Goal: Information Seeking & Learning: Learn about a topic

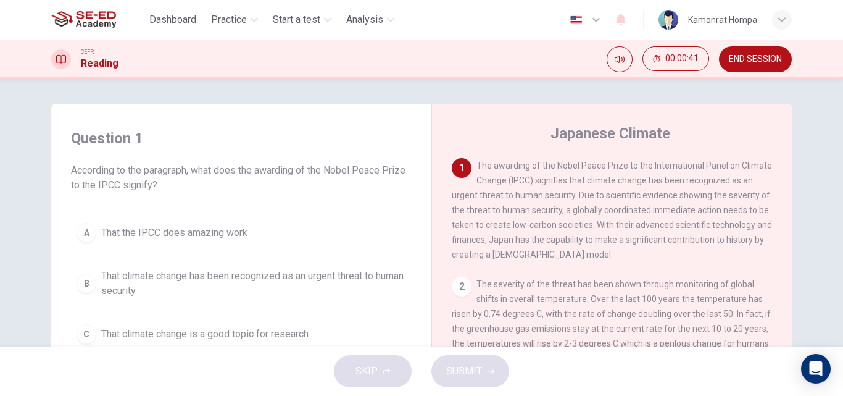
scroll to position [62, 0]
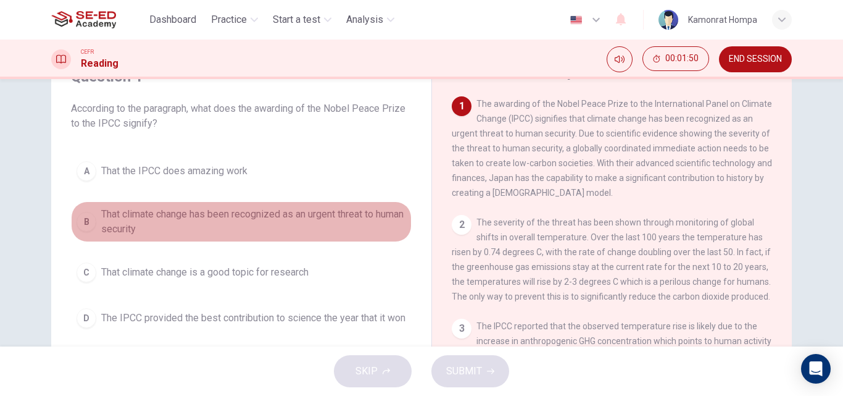
click at [84, 221] on div "B" at bounding box center [87, 222] width 20 height 20
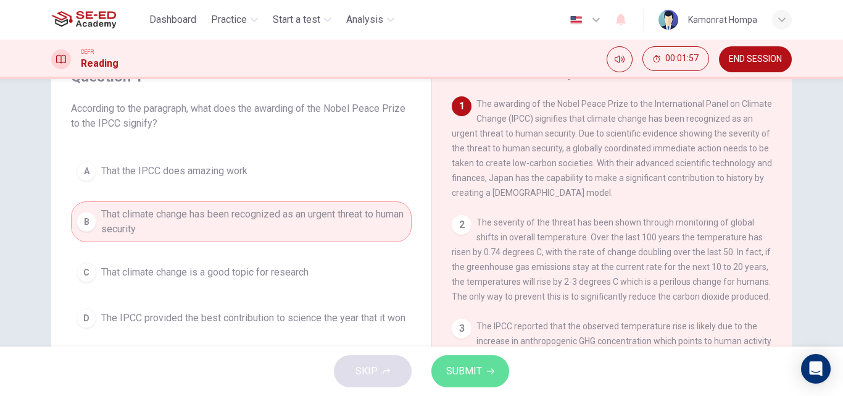
click at [446, 371] on span "SUBMIT" at bounding box center [464, 370] width 36 height 17
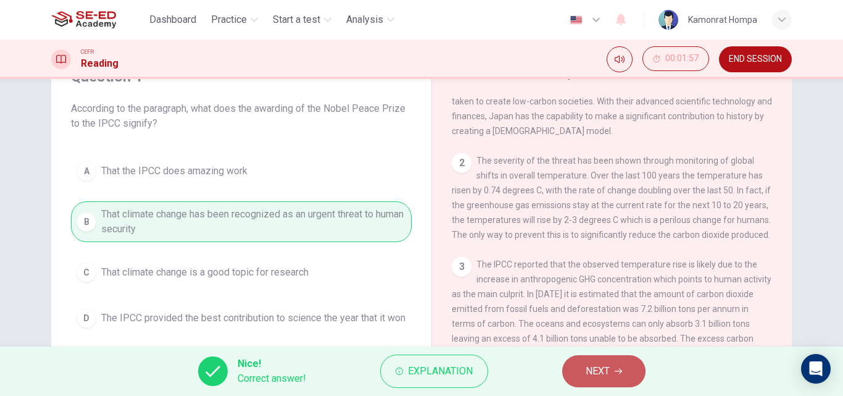
click at [577, 375] on button "NEXT" at bounding box center [603, 371] width 83 height 32
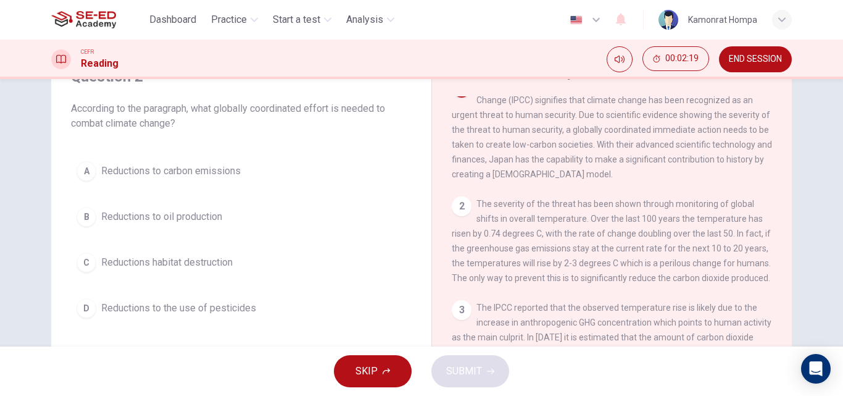
scroll to position [0, 0]
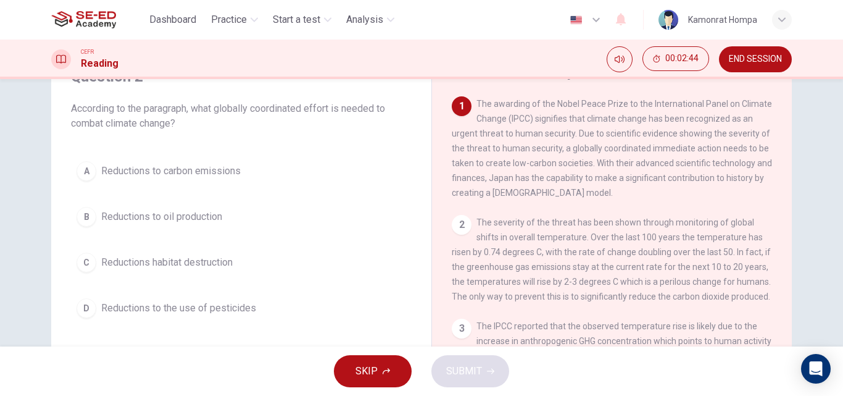
click at [138, 177] on span "Reductions to carbon emissions" at bounding box center [170, 171] width 139 height 15
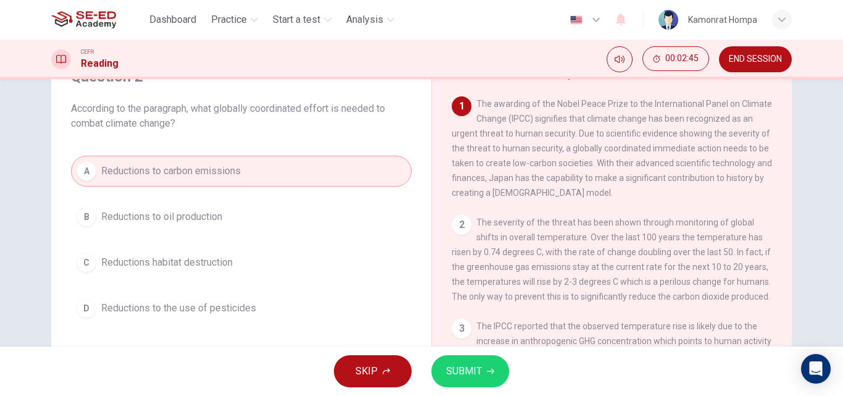
click at [472, 378] on span "SUBMIT" at bounding box center [464, 370] width 36 height 17
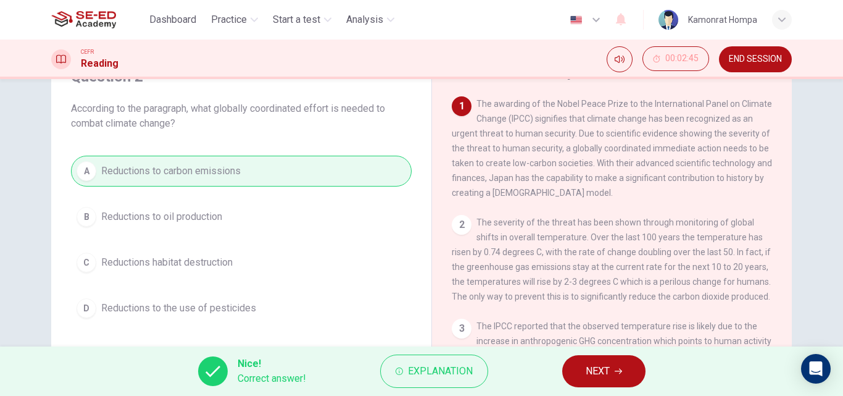
click at [595, 378] on span "NEXT" at bounding box center [598, 370] width 24 height 17
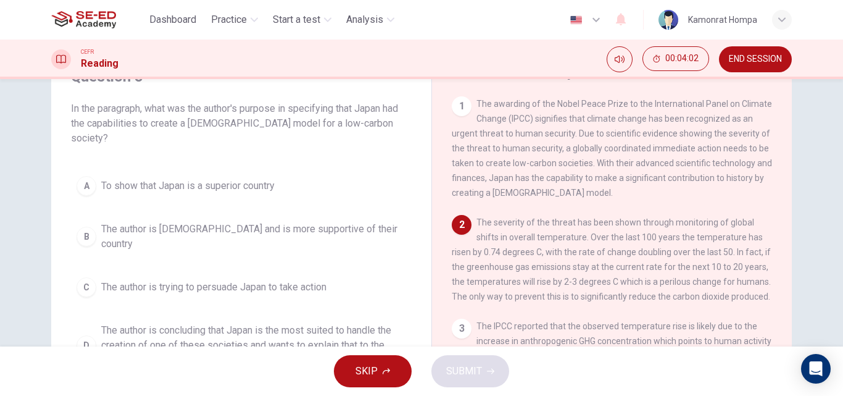
scroll to position [62, 0]
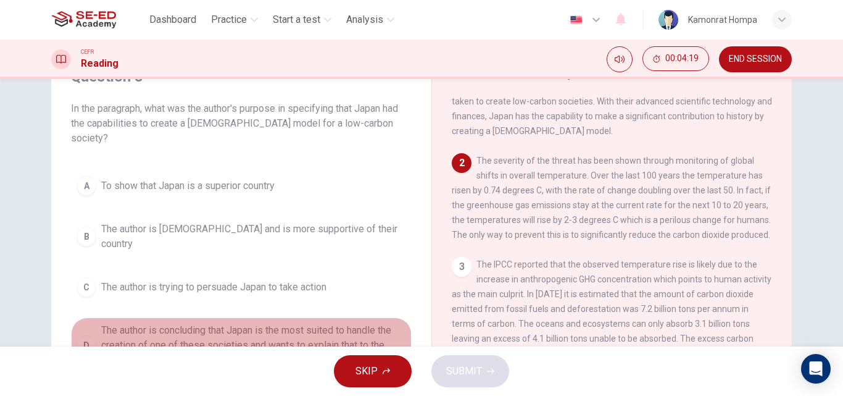
click at [310, 323] on span "The author is concluding that Japan is the most suited to handle the creation o…" at bounding box center [253, 345] width 305 height 44
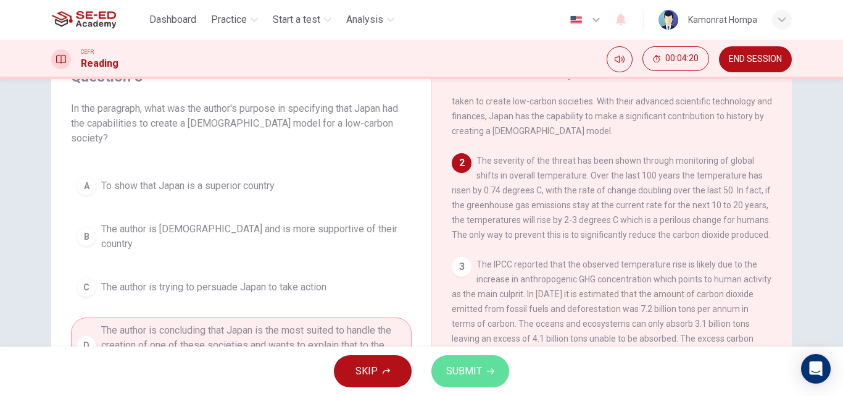
click at [472, 376] on span "SUBMIT" at bounding box center [464, 370] width 36 height 17
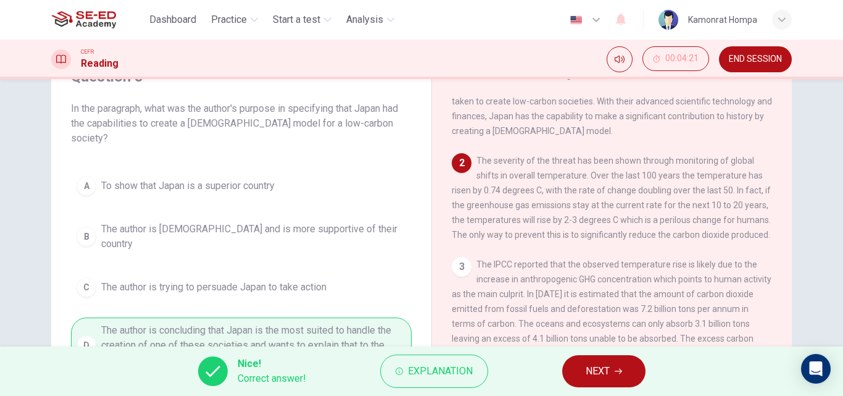
click at [581, 376] on button "NEXT" at bounding box center [603, 371] width 83 height 32
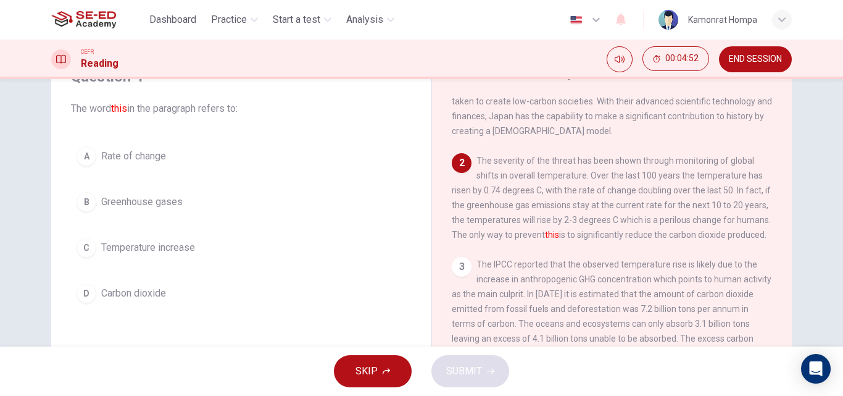
click at [153, 243] on span "Temperature increase" at bounding box center [148, 247] width 94 height 15
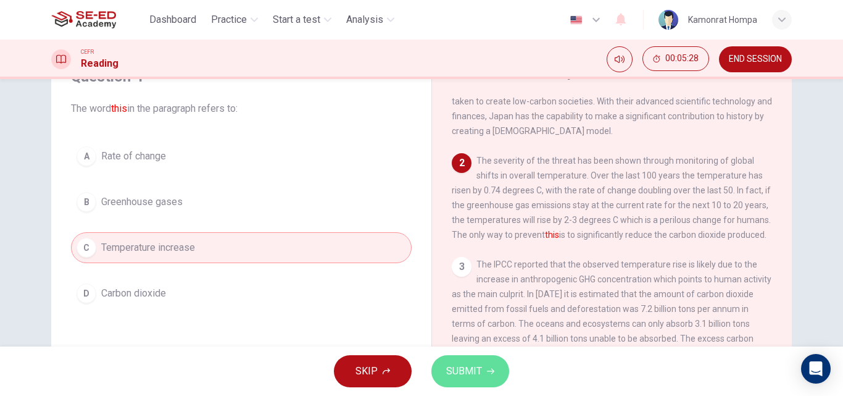
click at [463, 362] on button "SUBMIT" at bounding box center [470, 371] width 78 height 32
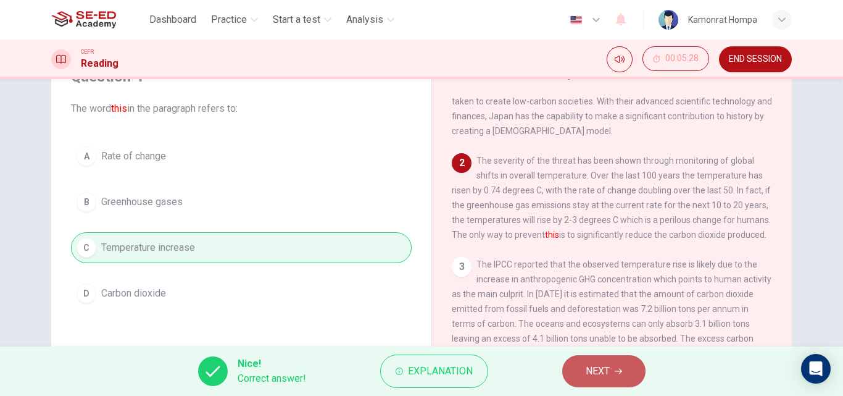
click at [593, 369] on span "NEXT" at bounding box center [598, 370] width 24 height 17
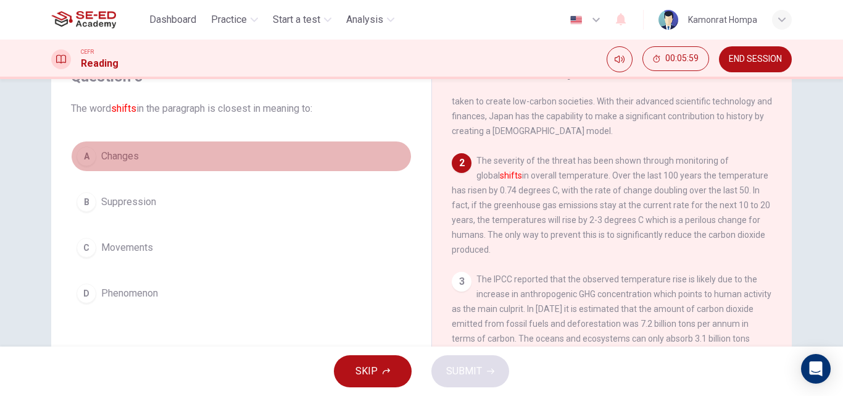
click at [120, 157] on span "Changes" at bounding box center [120, 156] width 38 height 15
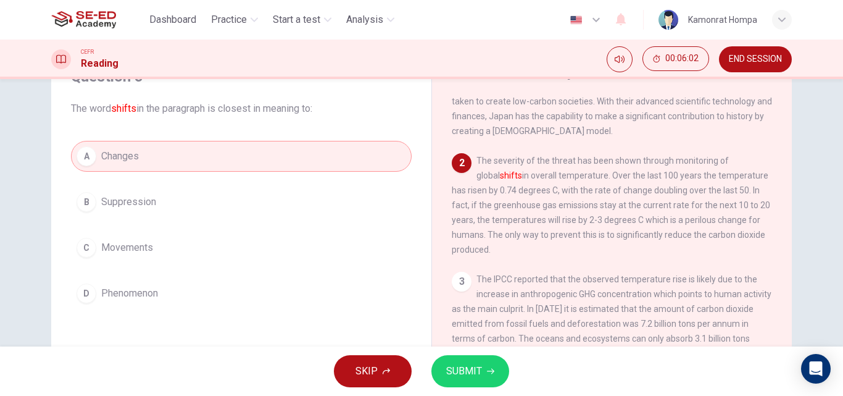
click at [466, 369] on span "SUBMIT" at bounding box center [464, 370] width 36 height 17
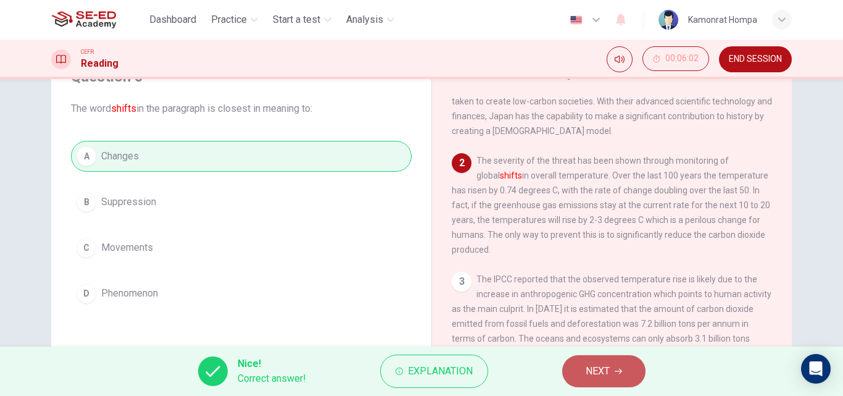
click at [591, 383] on button "NEXT" at bounding box center [603, 371] width 83 height 32
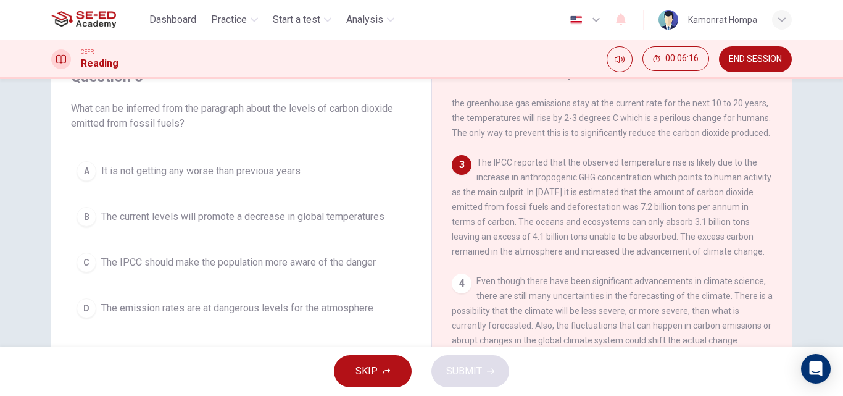
scroll to position [185, 0]
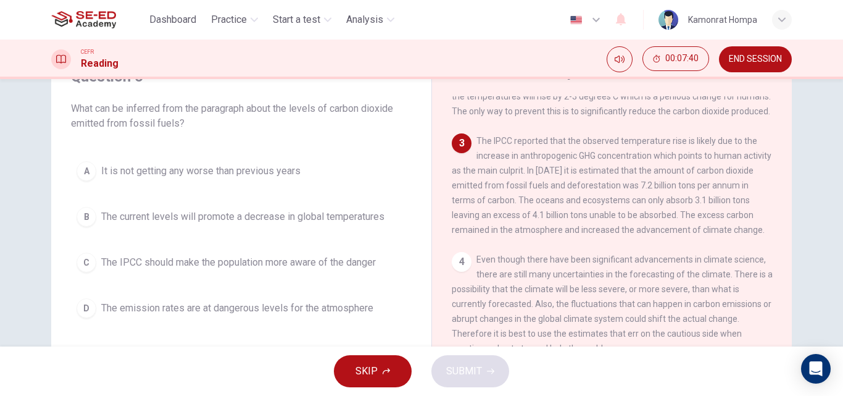
click at [193, 312] on span "The emission rates are at dangerous levels for the atmosphere" at bounding box center [237, 308] width 272 height 15
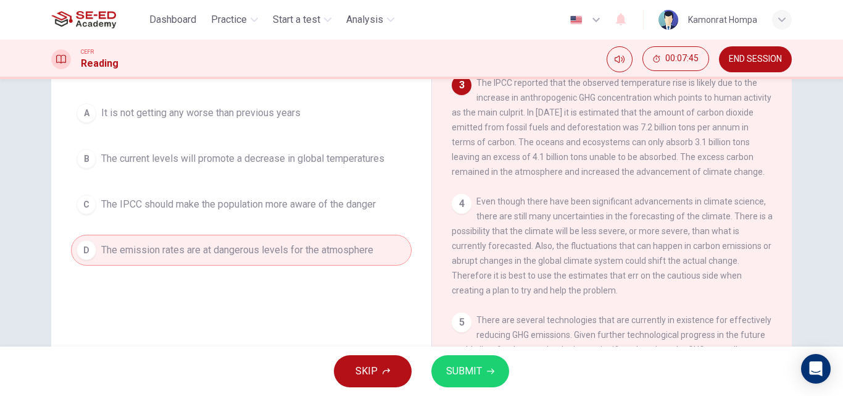
scroll to position [123, 0]
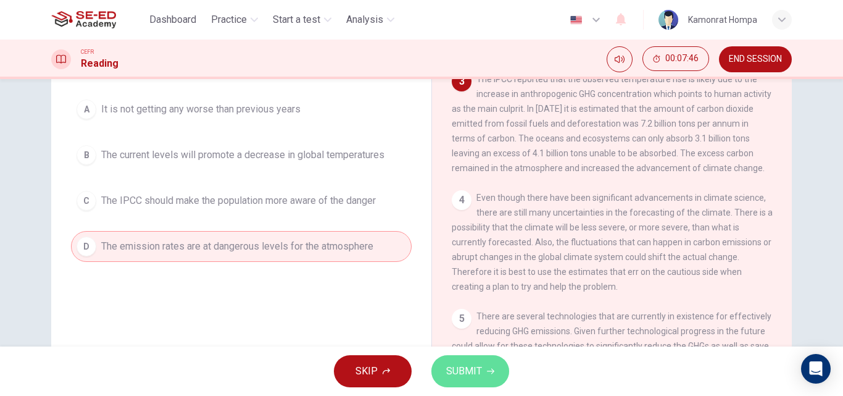
click at [489, 372] on icon "button" at bounding box center [490, 370] width 7 height 7
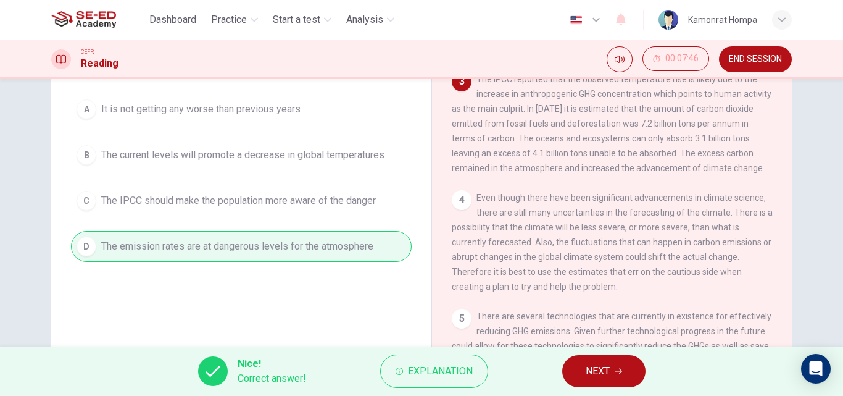
click at [612, 370] on button "NEXT" at bounding box center [603, 371] width 83 height 32
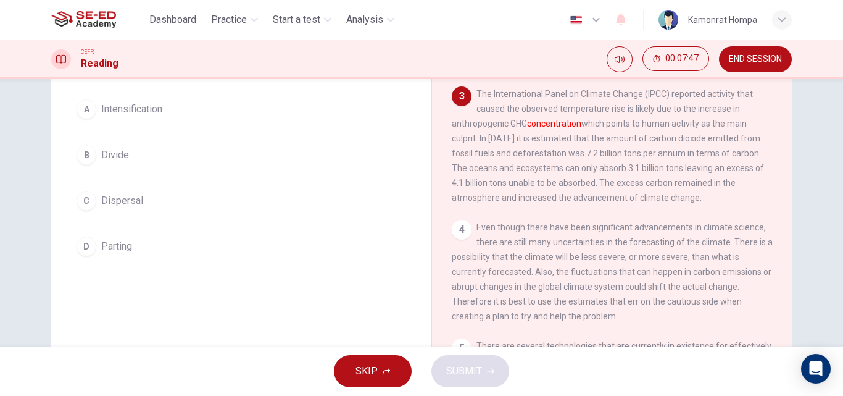
scroll to position [47, 0]
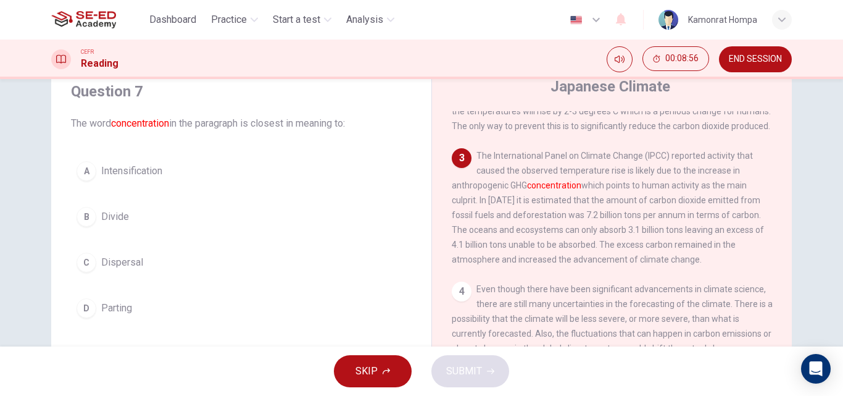
click at [120, 308] on span "Parting" at bounding box center [116, 308] width 31 height 15
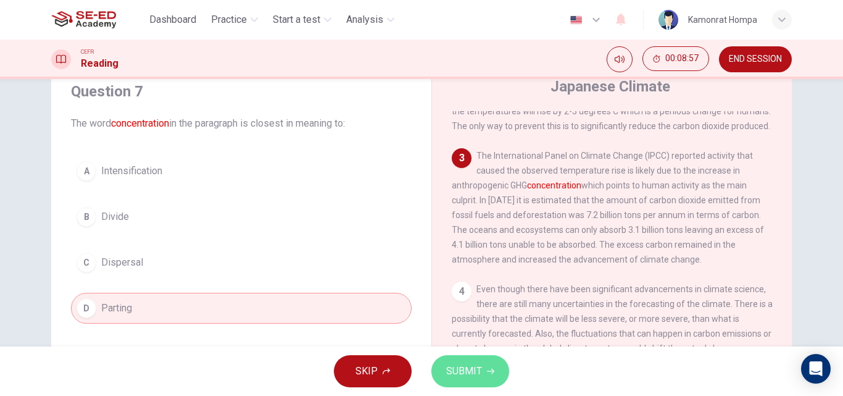
click at [478, 370] on span "SUBMIT" at bounding box center [464, 370] width 36 height 17
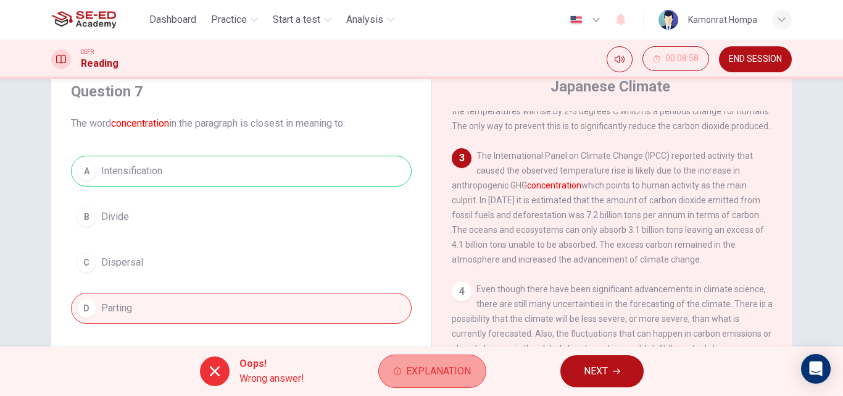
click at [433, 365] on span "Explanation" at bounding box center [438, 370] width 65 height 17
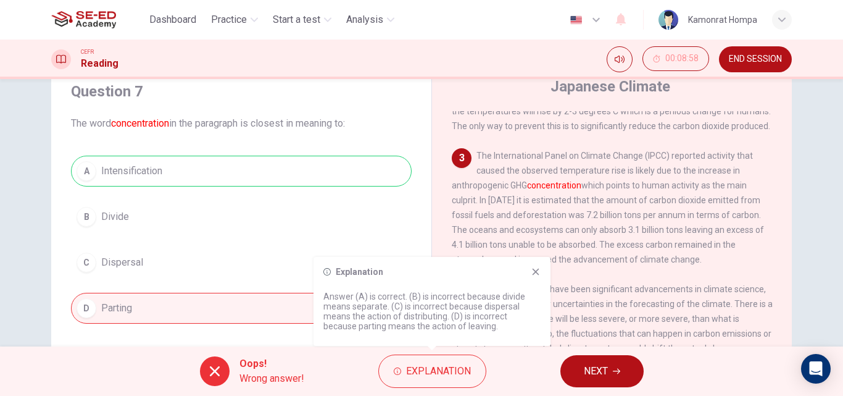
click at [596, 372] on span "NEXT" at bounding box center [596, 370] width 24 height 17
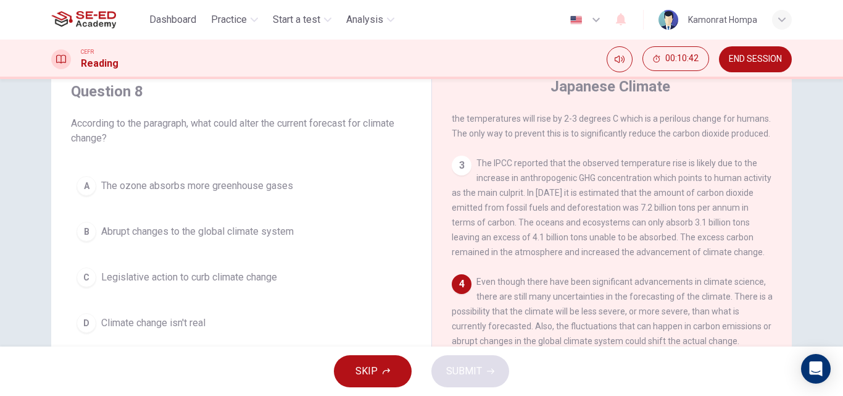
click at [272, 237] on span "Abrupt changes to the global climate system" at bounding box center [197, 231] width 193 height 15
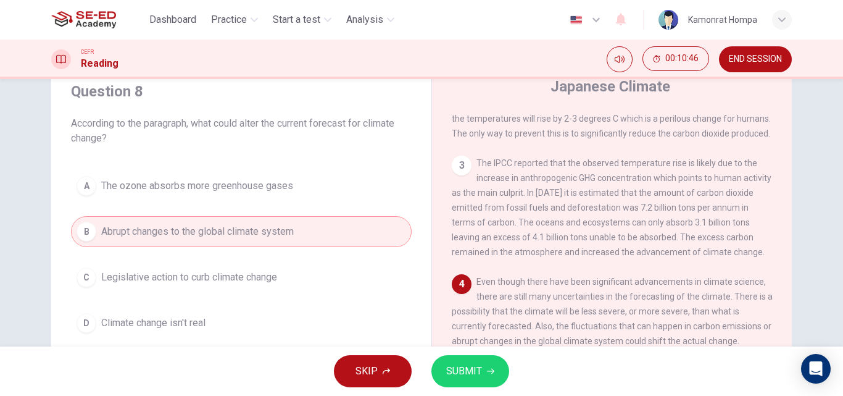
click at [472, 368] on span "SUBMIT" at bounding box center [464, 370] width 36 height 17
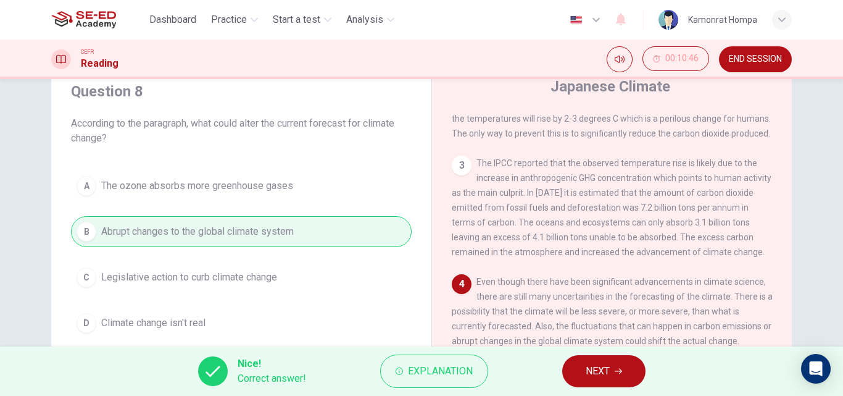
click at [576, 375] on button "NEXT" at bounding box center [603, 371] width 83 height 32
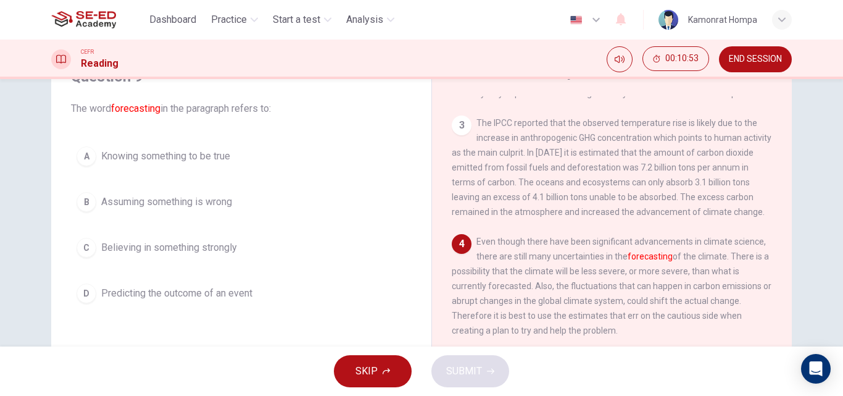
scroll to position [239, 0]
click at [134, 156] on span "Knowing something to be true" at bounding box center [165, 156] width 129 height 15
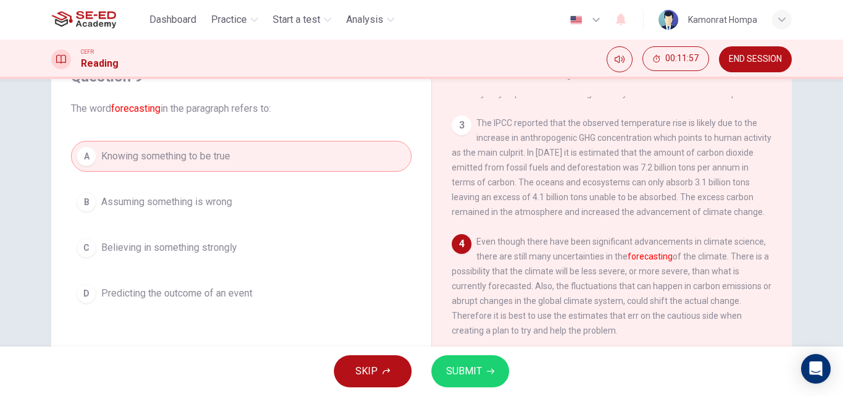
click at [489, 372] on icon "button" at bounding box center [490, 370] width 7 height 7
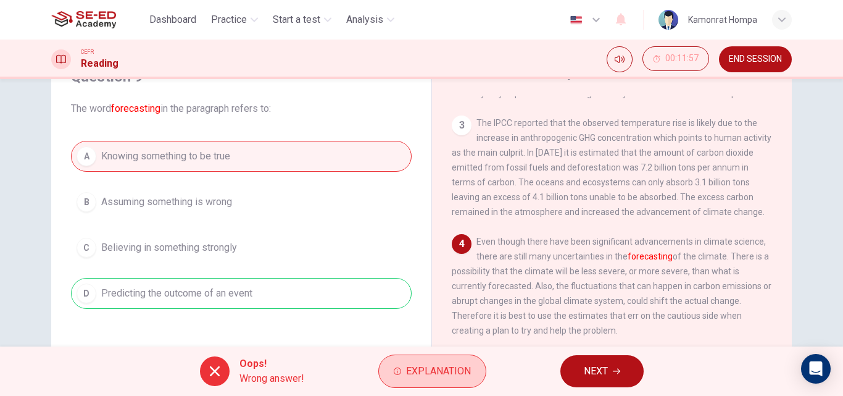
click at [455, 382] on button "Explanation" at bounding box center [432, 370] width 108 height 33
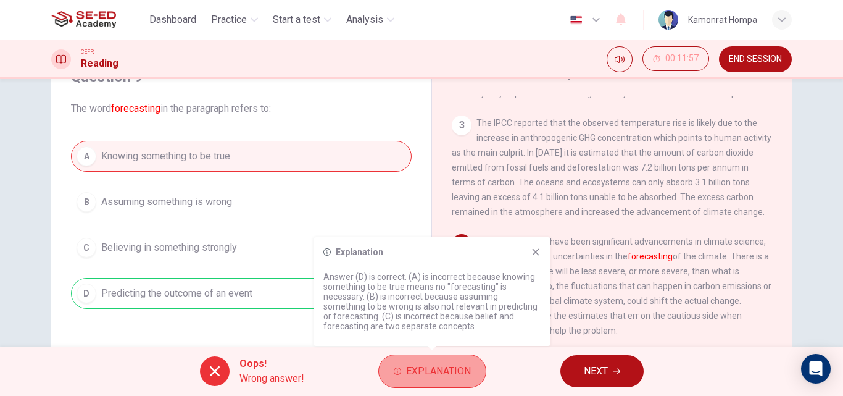
click at [438, 370] on span "Explanation" at bounding box center [438, 370] width 65 height 17
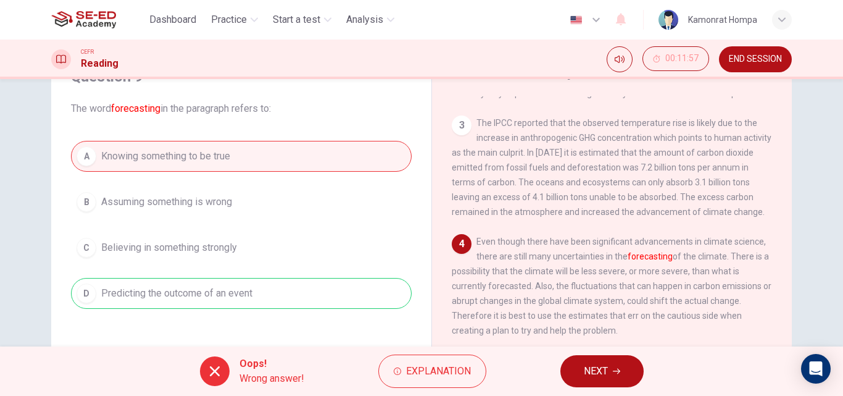
click at [594, 378] on span "NEXT" at bounding box center [596, 370] width 24 height 17
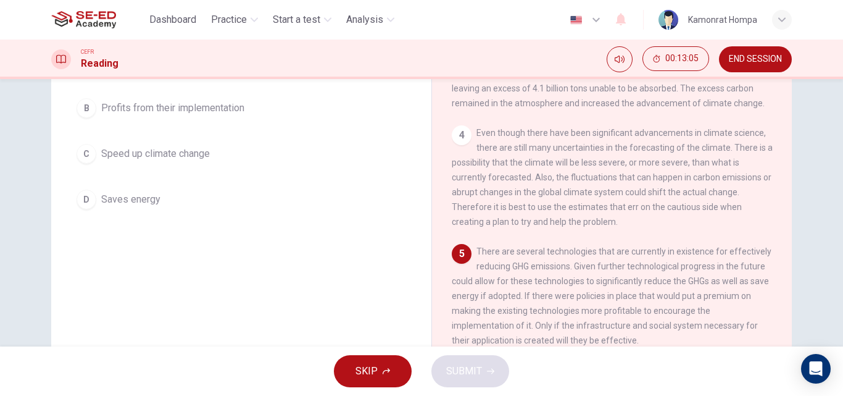
scroll to position [149, 0]
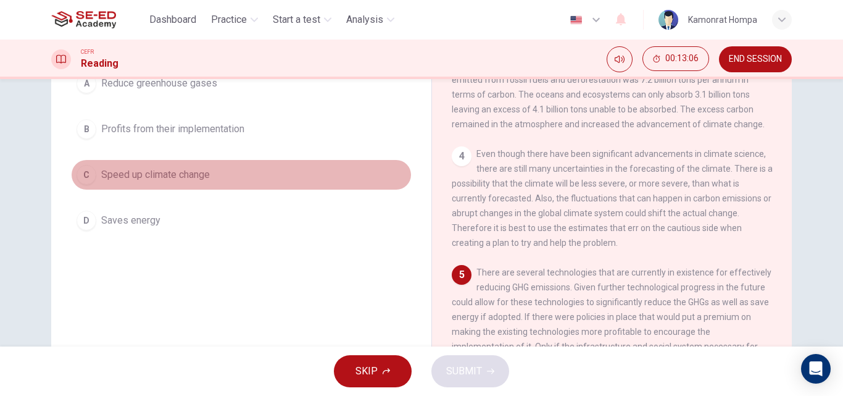
click at [187, 181] on span "Speed up climate change" at bounding box center [155, 174] width 109 height 15
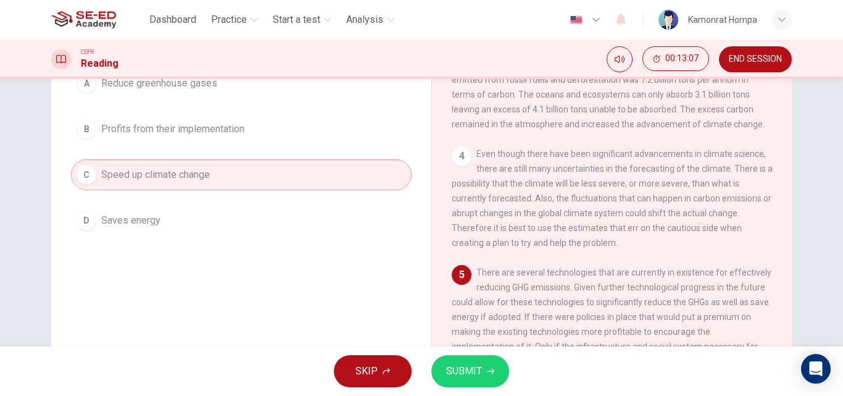
click at [468, 371] on span "SUBMIT" at bounding box center [464, 370] width 36 height 17
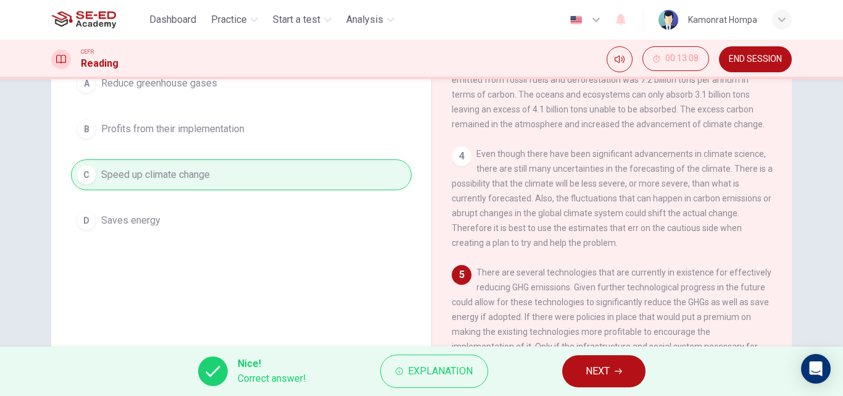
click at [567, 371] on button "NEXT" at bounding box center [603, 371] width 83 height 32
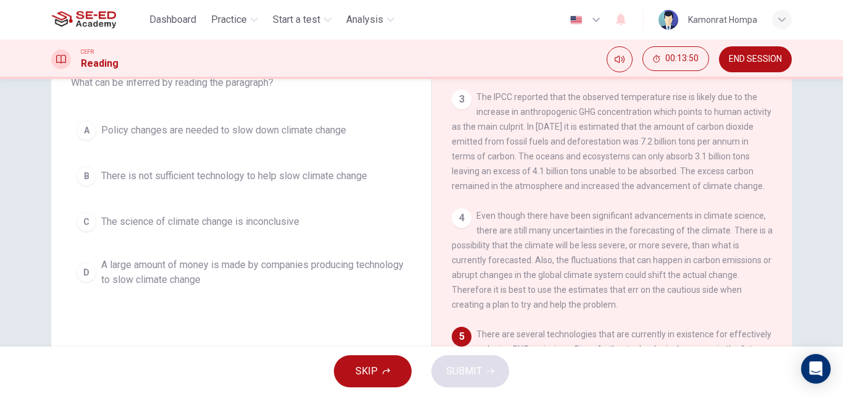
scroll to position [26, 0]
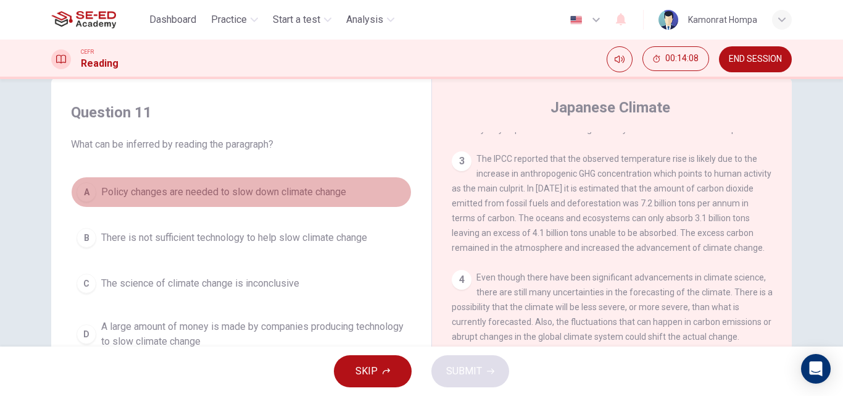
click at [230, 189] on span "Policy changes are needed to slow down climate change" at bounding box center [223, 192] width 245 height 15
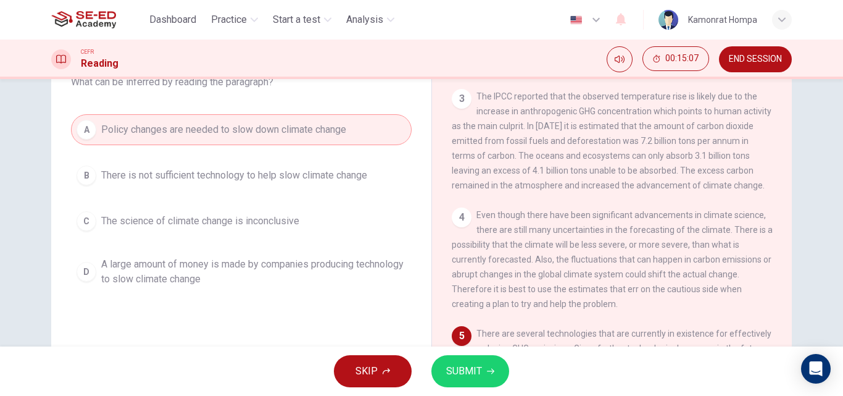
scroll to position [88, 0]
click at [466, 365] on span "SUBMIT" at bounding box center [464, 370] width 36 height 17
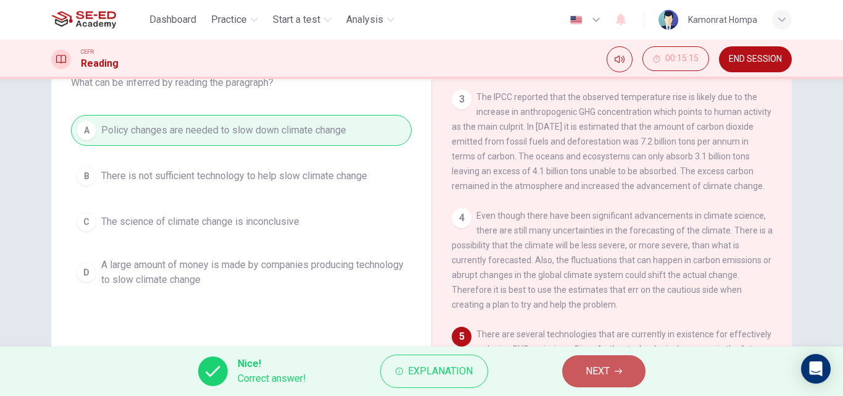
click at [615, 370] on icon "button" at bounding box center [618, 370] width 7 height 7
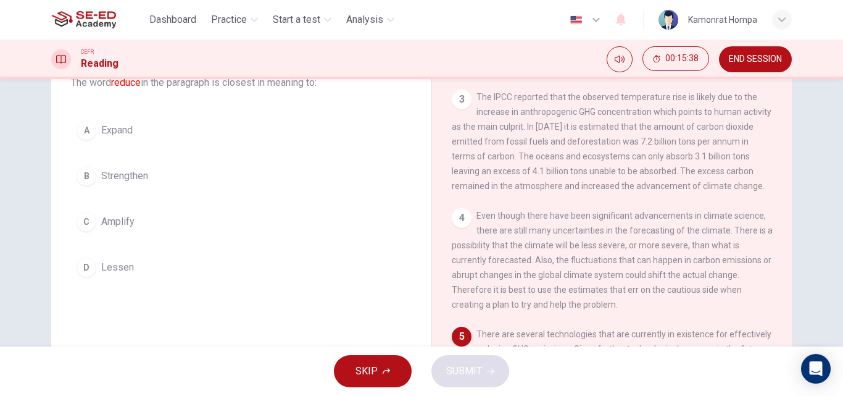
click at [123, 262] on span "Lessen" at bounding box center [117, 267] width 33 height 15
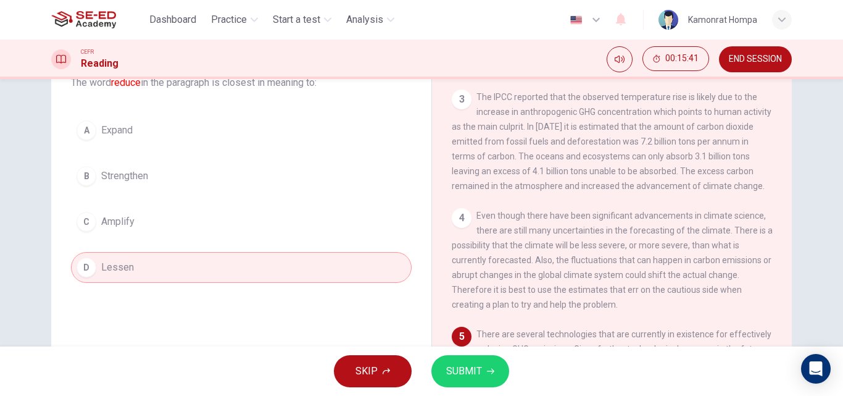
drag, startPoint x: 161, startPoint y: 180, endPoint x: 173, endPoint y: 183, distance: 12.0
click at [166, 180] on button "B Strengthen" at bounding box center [241, 175] width 341 height 31
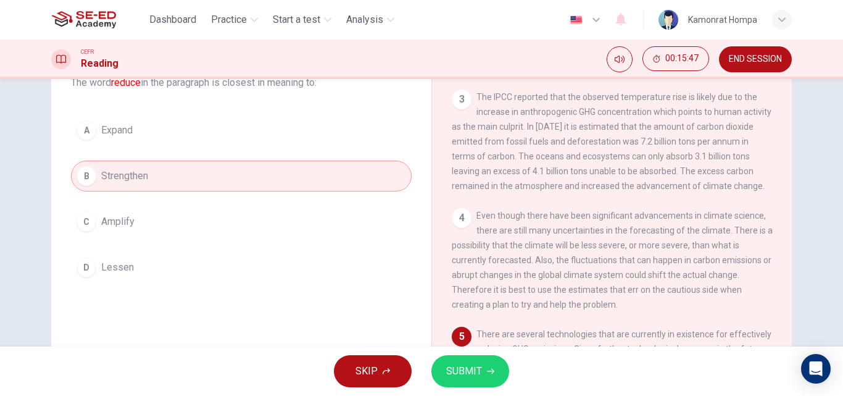
click at [462, 372] on span "SUBMIT" at bounding box center [464, 370] width 36 height 17
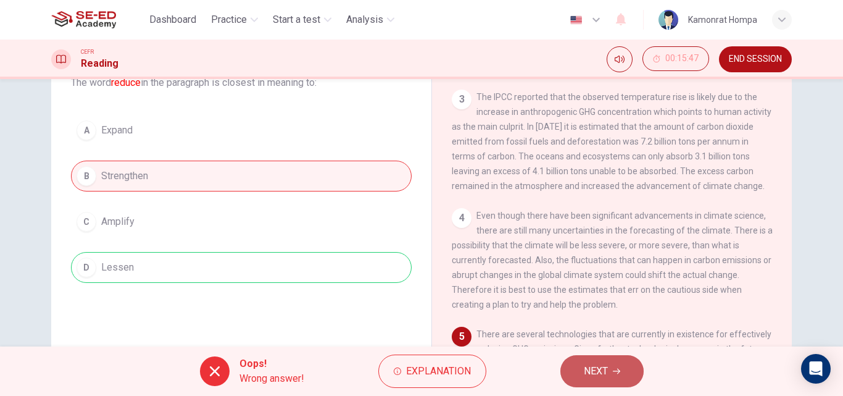
click at [615, 372] on icon "button" at bounding box center [616, 370] width 7 height 7
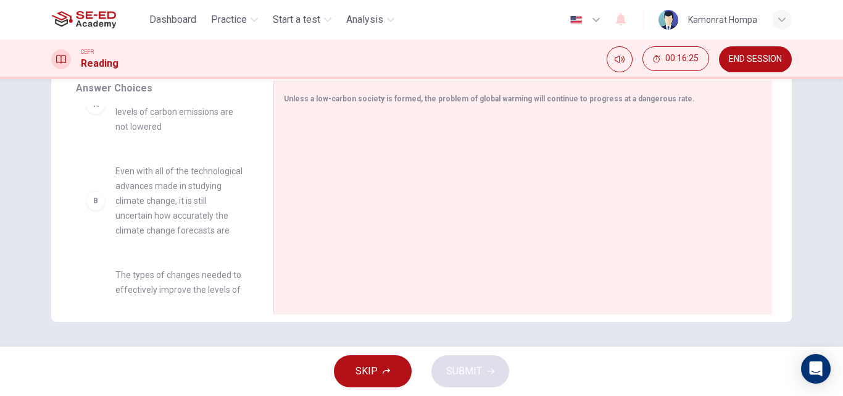
scroll to position [62, 0]
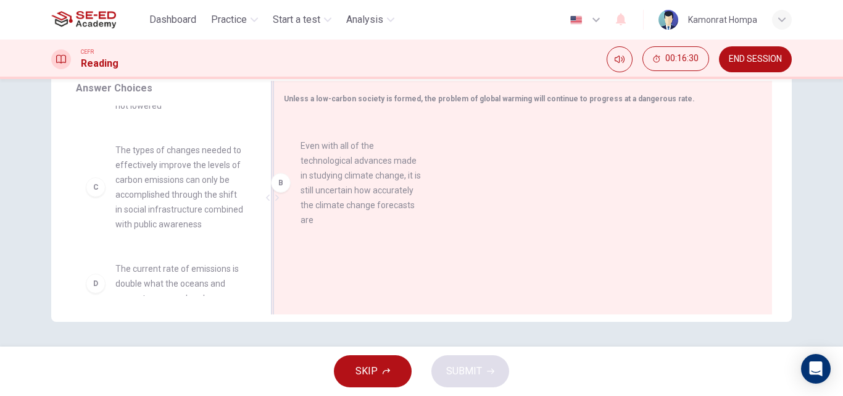
drag, startPoint x: 169, startPoint y: 201, endPoint x: 365, endPoint y: 195, distance: 195.7
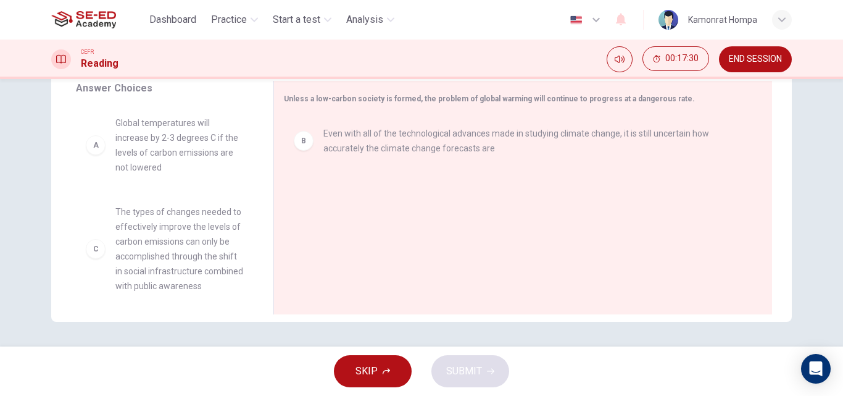
scroll to position [149, 0]
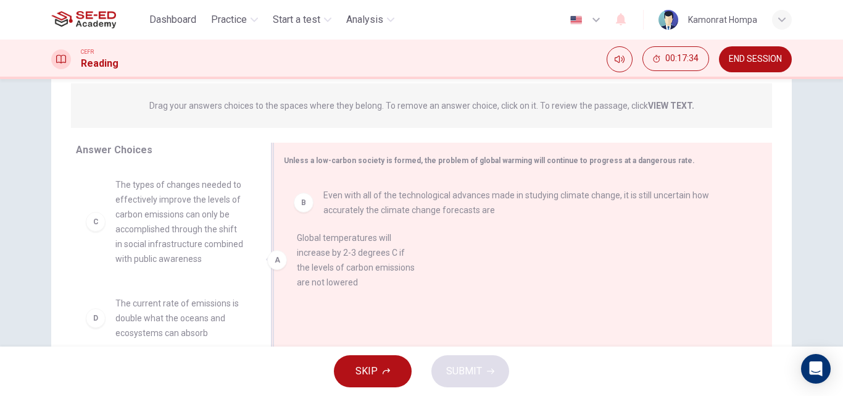
drag, startPoint x: 168, startPoint y: 213, endPoint x: 359, endPoint y: 267, distance: 198.7
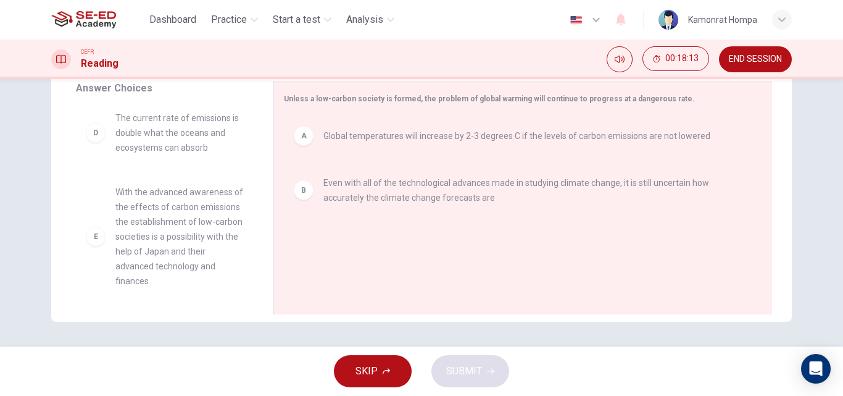
scroll to position [185, 0]
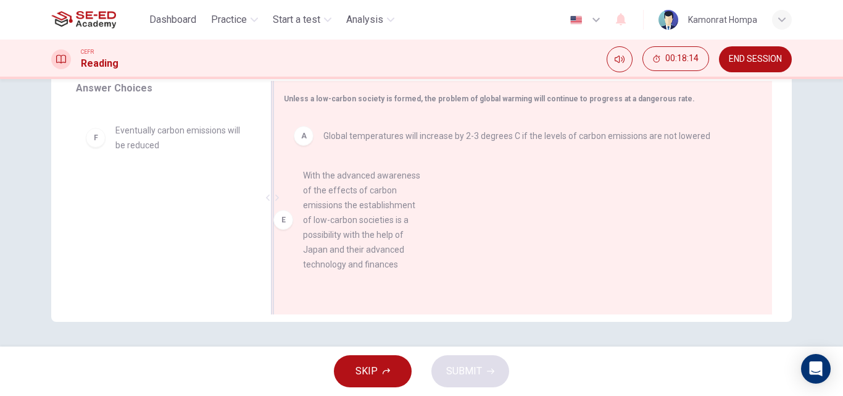
drag, startPoint x: 164, startPoint y: 202, endPoint x: 362, endPoint y: 234, distance: 200.6
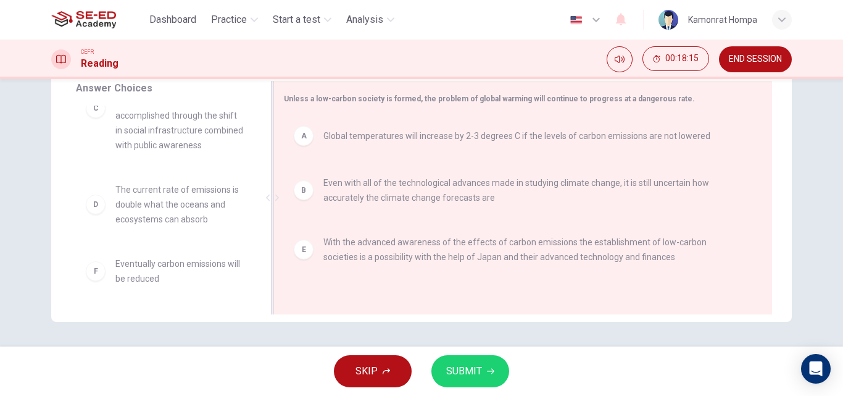
scroll to position [67, 0]
click at [475, 378] on span "SUBMIT" at bounding box center [464, 370] width 36 height 17
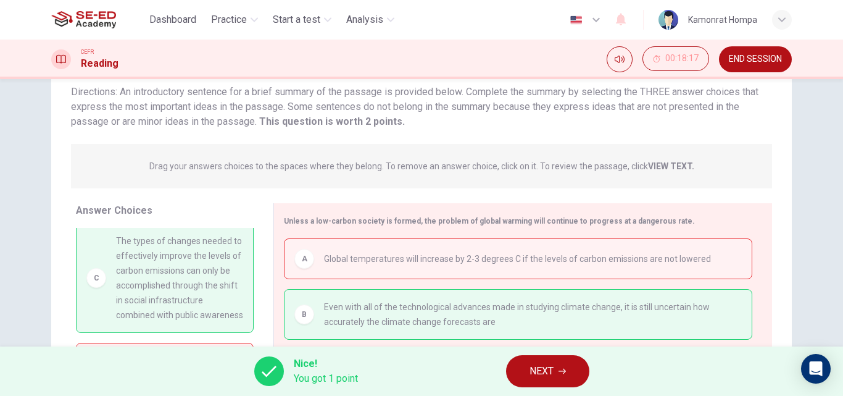
scroll to position [88, 0]
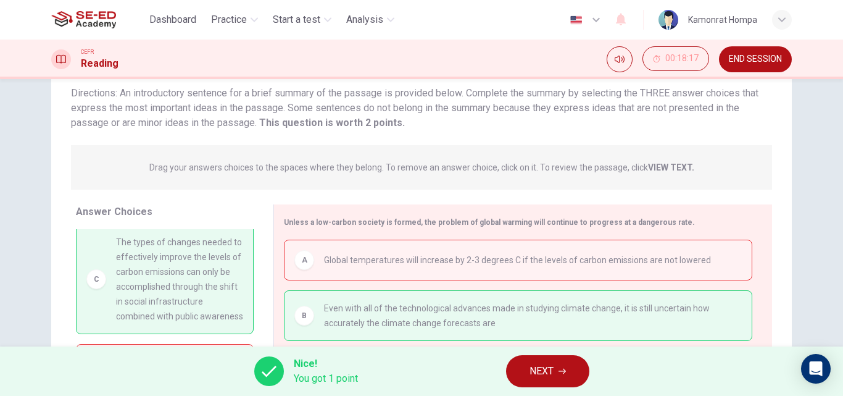
click at [541, 370] on span "NEXT" at bounding box center [542, 370] width 24 height 17
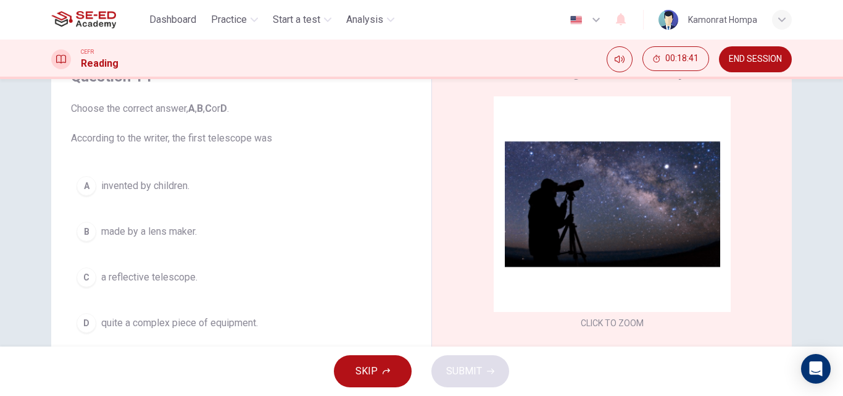
scroll to position [123, 0]
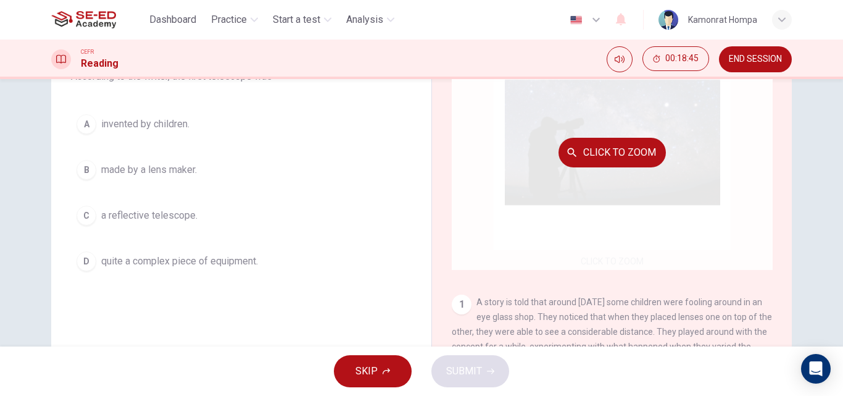
click at [625, 157] on button "Click to Zoom" at bounding box center [612, 153] width 107 height 30
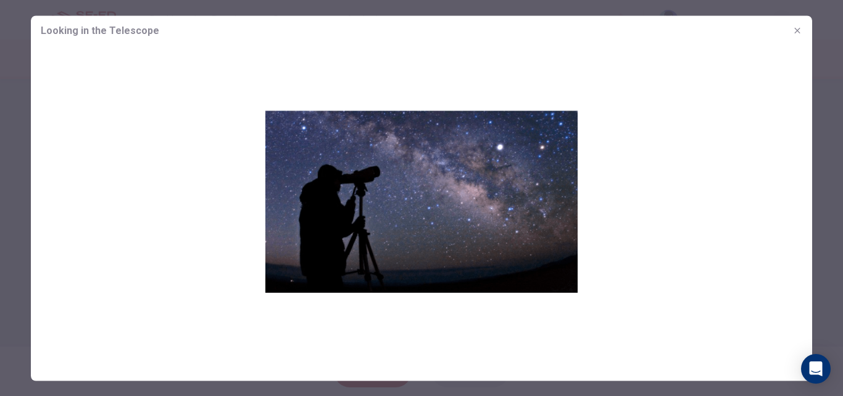
click at [801, 31] on icon "button" at bounding box center [797, 30] width 10 height 10
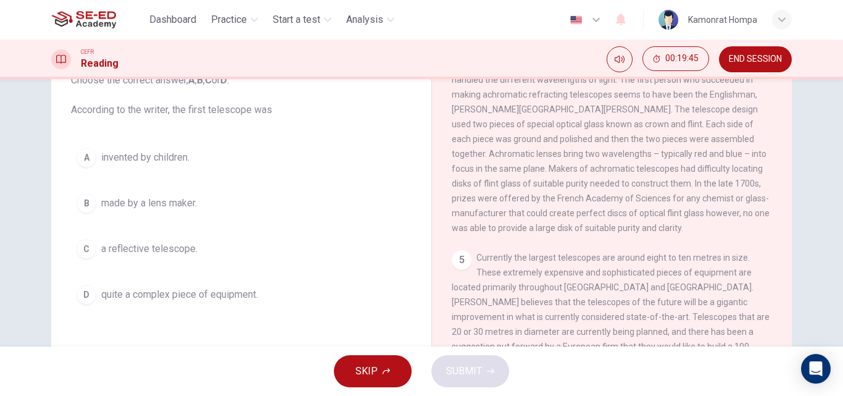
scroll to position [62, 0]
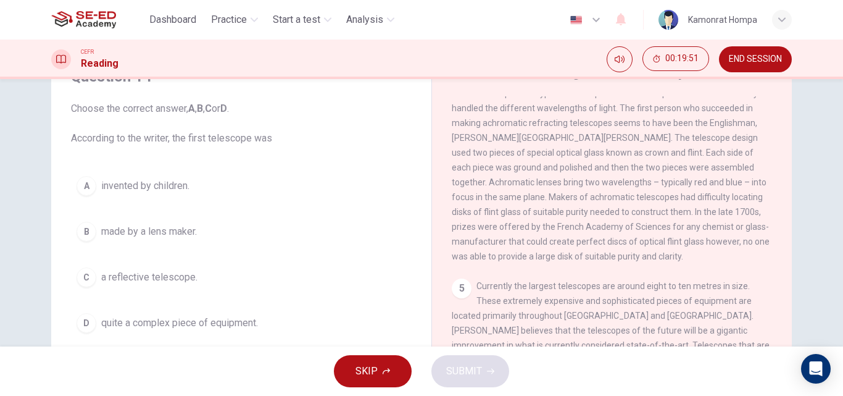
click at [165, 235] on span "made by a lens maker." at bounding box center [149, 231] width 96 height 15
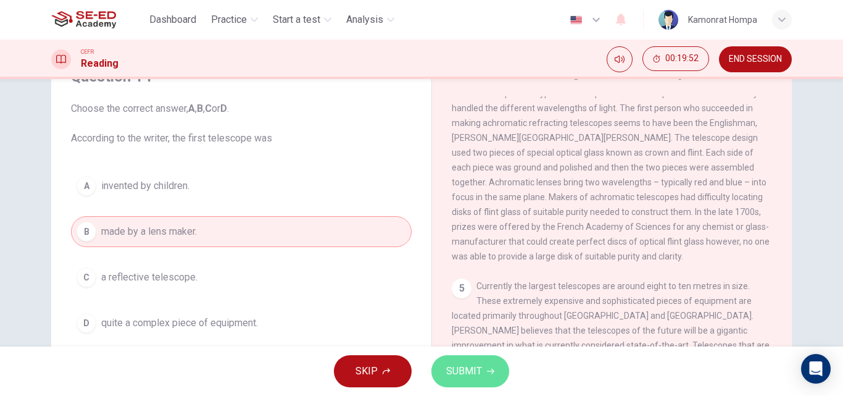
click at [463, 363] on span "SUBMIT" at bounding box center [464, 370] width 36 height 17
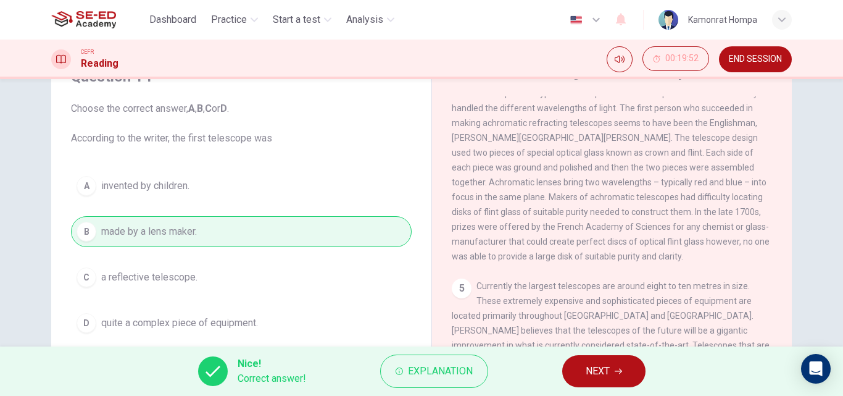
click at [633, 365] on button "NEXT" at bounding box center [603, 371] width 83 height 32
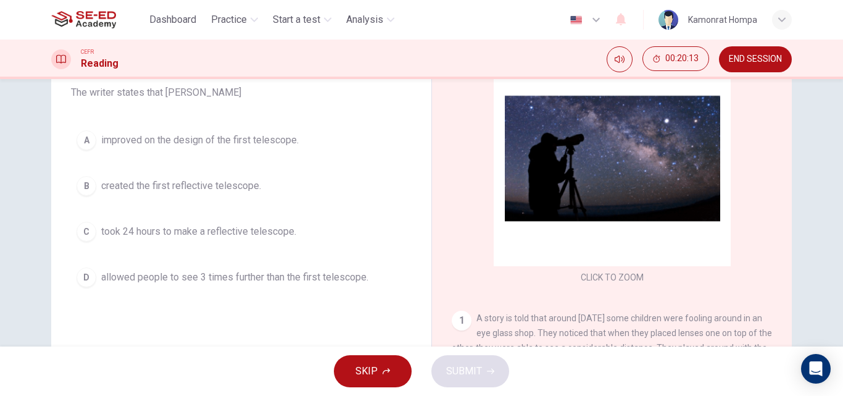
scroll to position [0, 0]
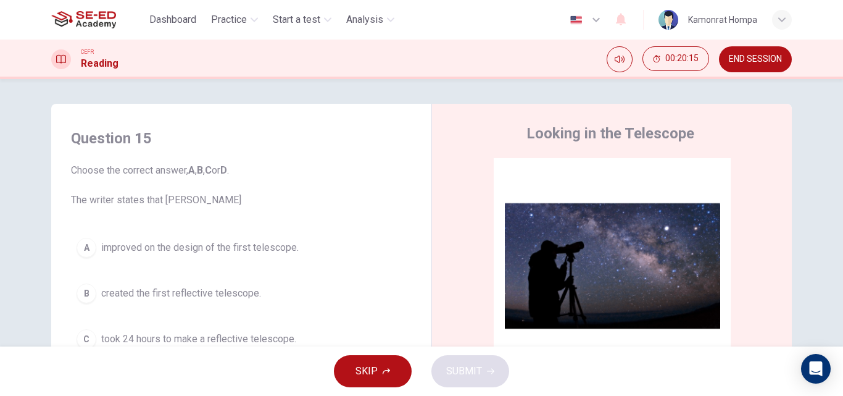
drag, startPoint x: 757, startPoint y: 65, endPoint x: 481, endPoint y: 78, distance: 276.2
click at [759, 63] on button "END SESSION" at bounding box center [755, 59] width 73 height 26
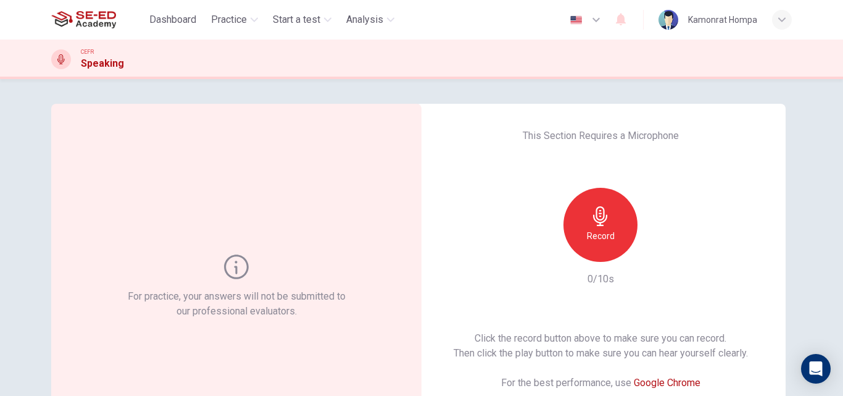
click at [607, 218] on div "Record" at bounding box center [600, 225] width 74 height 74
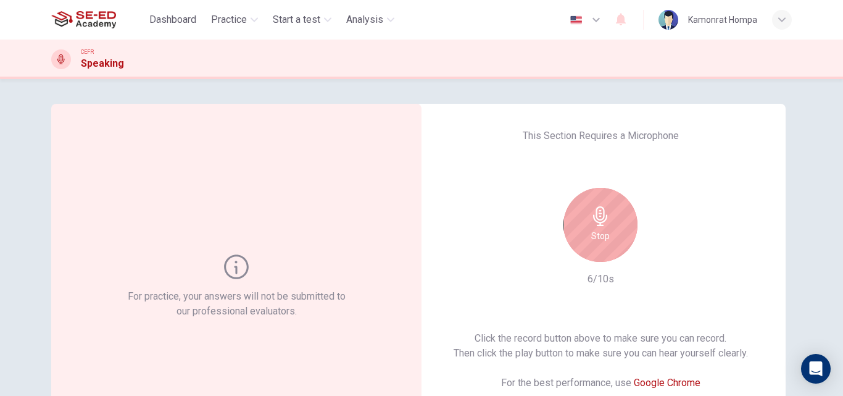
click at [796, 251] on div "For practice, your answers will not be submitted to our professional evaluators…" at bounding box center [421, 318] width 780 height 429
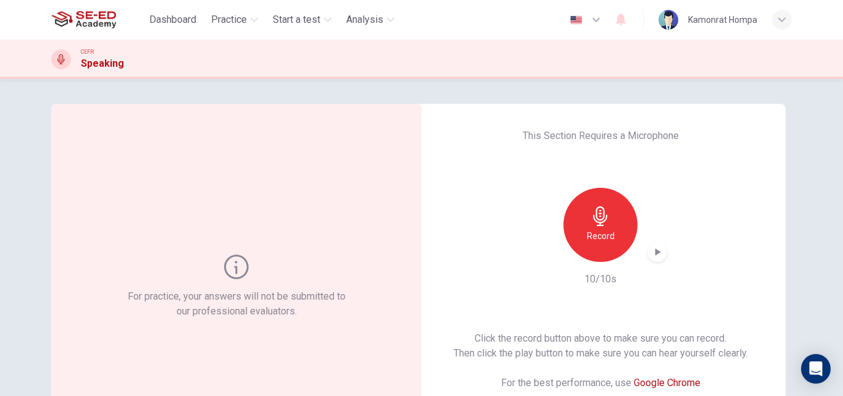
click at [651, 251] on icon "button" at bounding box center [657, 252] width 12 height 12
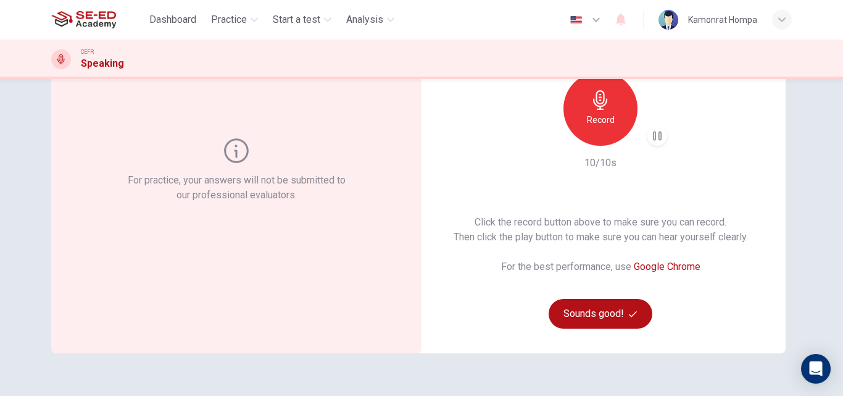
scroll to position [123, 0]
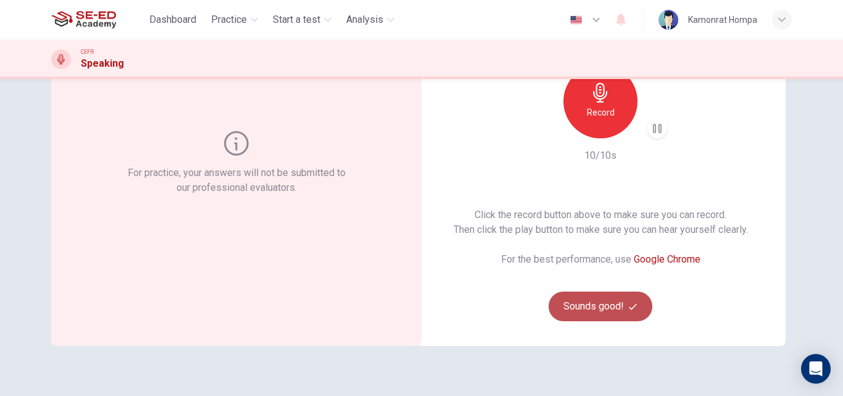
click at [602, 308] on button "Sounds good!" at bounding box center [601, 306] width 104 height 30
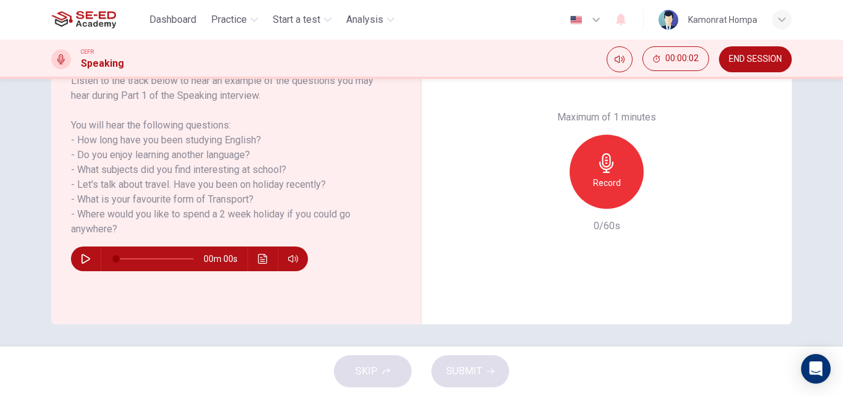
scroll to position [211, 0]
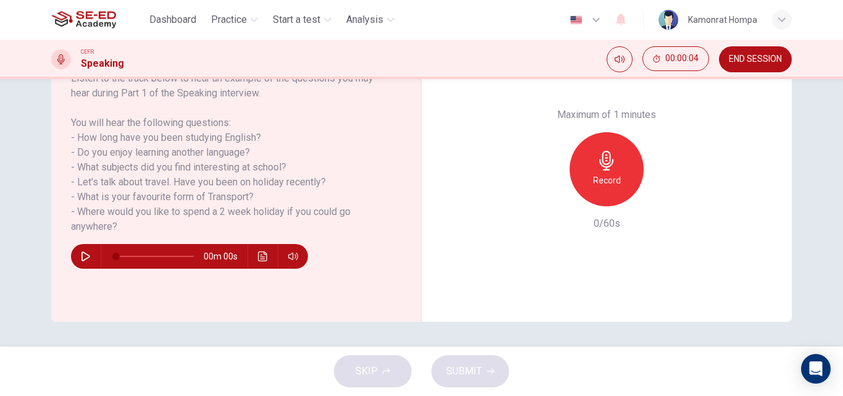
click at [81, 250] on button "button" at bounding box center [86, 256] width 20 height 25
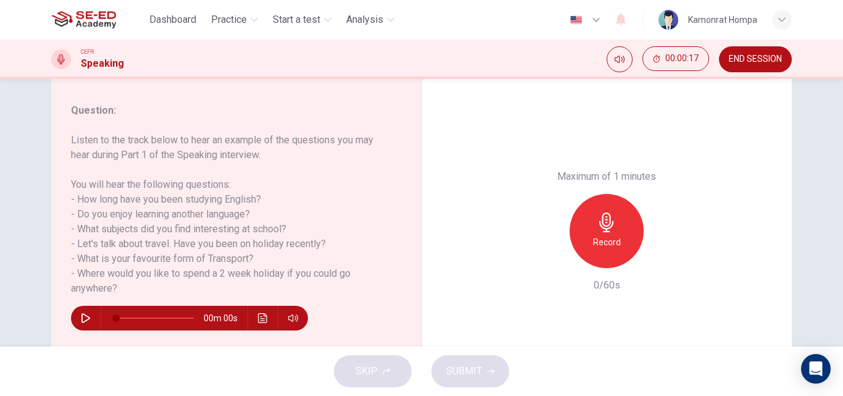
click at [258, 317] on icon "Click to see the audio transcription" at bounding box center [262, 318] width 9 height 10
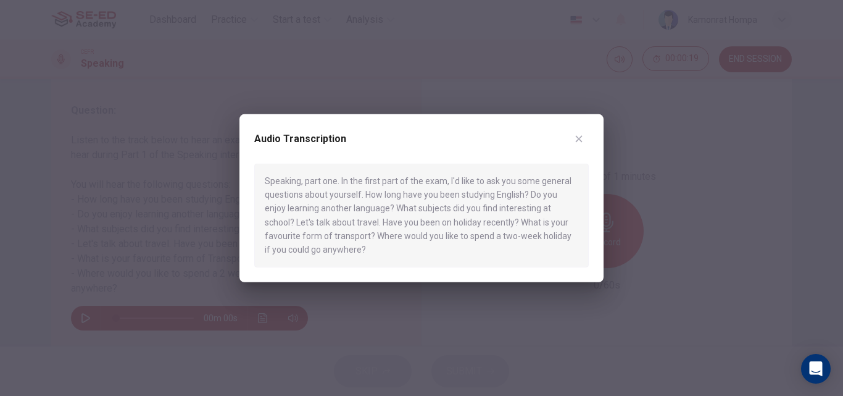
click at [591, 143] on div "Audio Transcription Speaking, part one. In the first part of the exam, I'd like…" at bounding box center [421, 198] width 364 height 168
click at [584, 138] on button "button" at bounding box center [579, 138] width 20 height 20
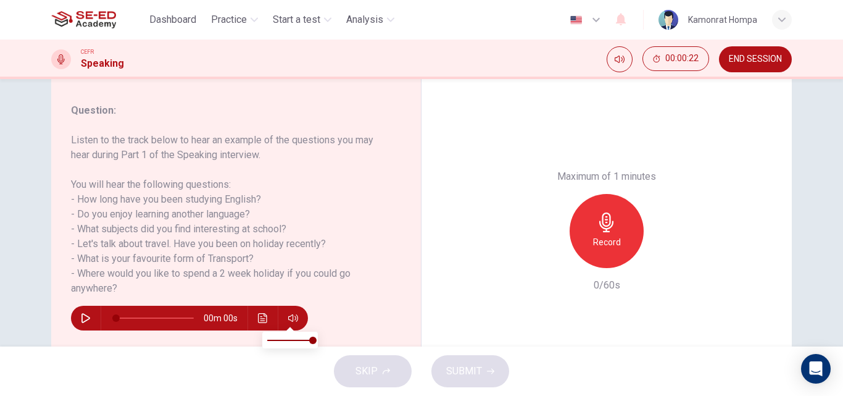
click at [294, 322] on icon "button" at bounding box center [293, 318] width 10 height 10
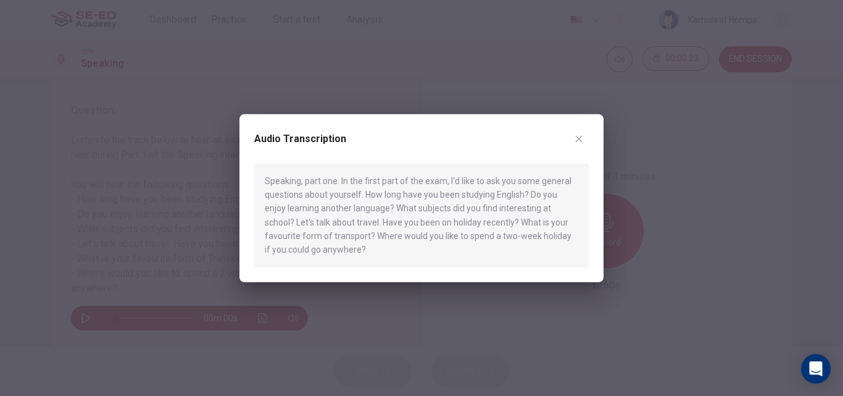
click at [578, 138] on icon "button" at bounding box center [579, 138] width 10 height 10
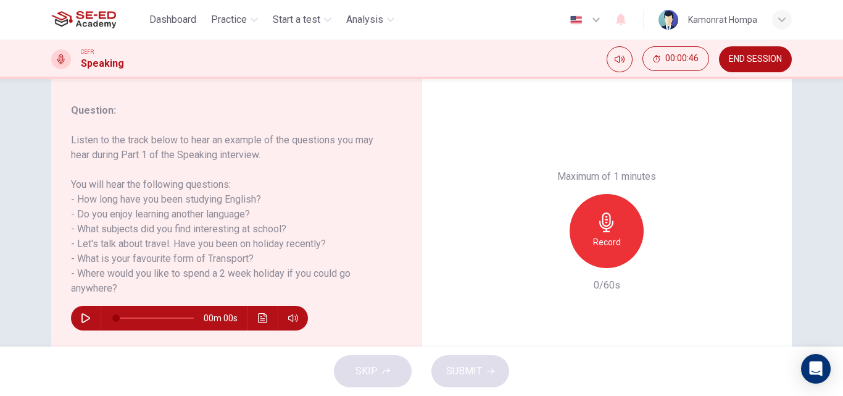
click at [609, 229] on icon "button" at bounding box center [607, 222] width 20 height 20
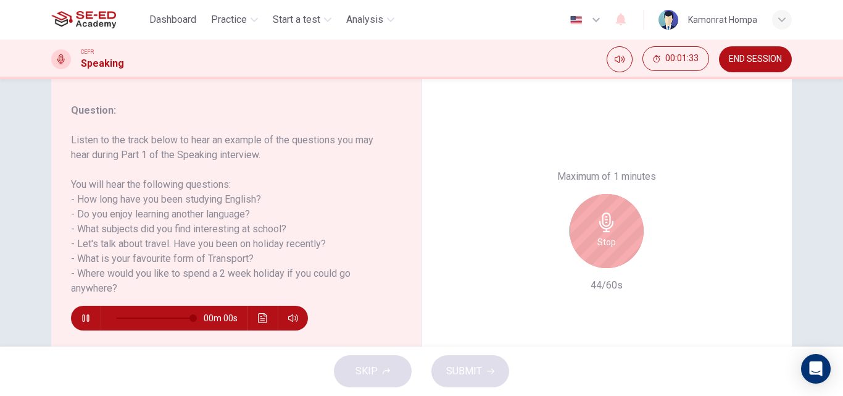
type input "0"
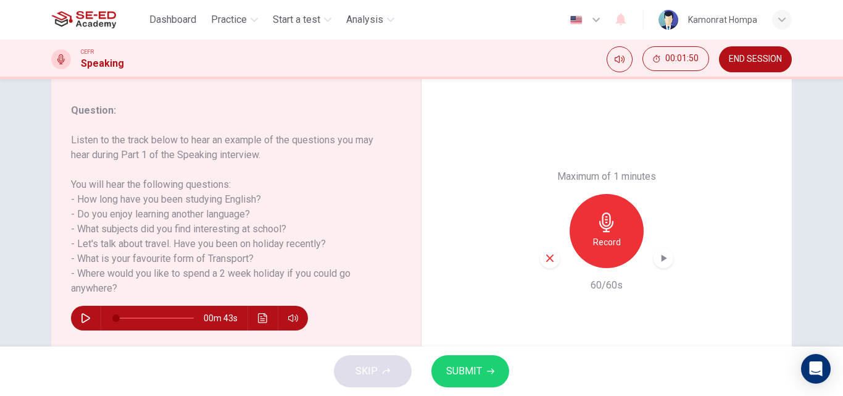
click at [465, 371] on span "SUBMIT" at bounding box center [464, 370] width 36 height 17
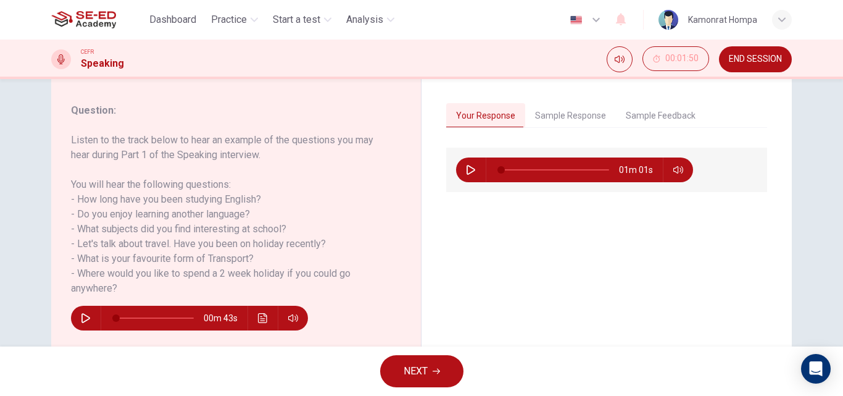
click at [471, 165] on icon "button" at bounding box center [471, 170] width 10 height 10
click at [466, 165] on icon "button" at bounding box center [471, 170] width 10 height 10
click at [466, 172] on icon "button" at bounding box center [471, 170] width 10 height 10
type input "7"
click at [424, 369] on span "NEXT" at bounding box center [416, 370] width 24 height 17
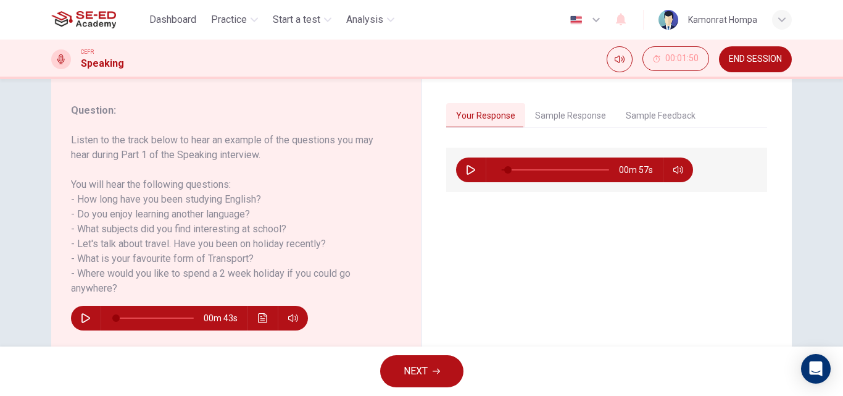
scroll to position [0, 0]
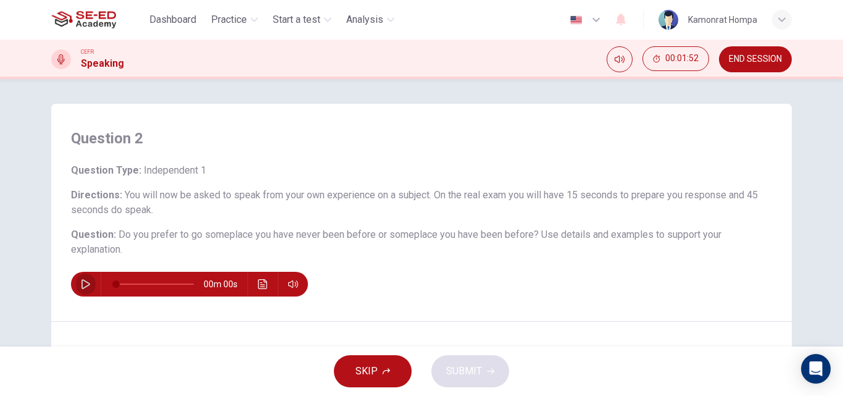
click at [77, 283] on button "button" at bounding box center [86, 284] width 20 height 25
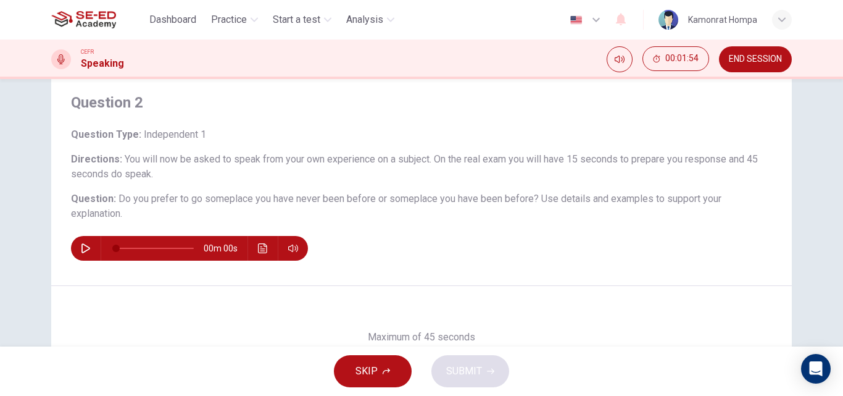
scroll to position [26, 0]
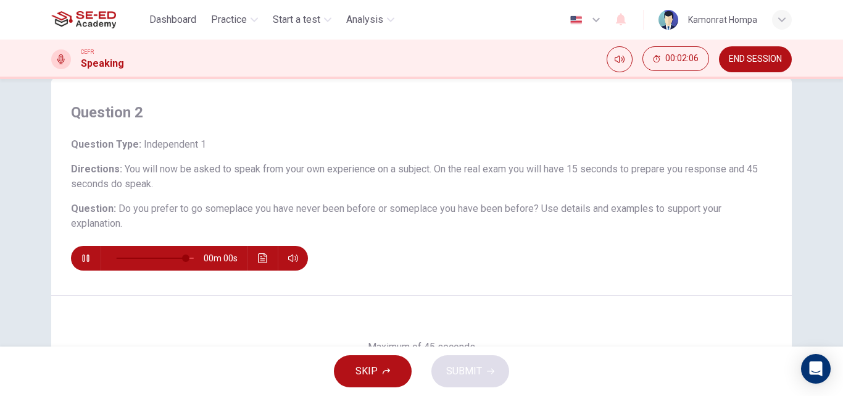
type input "0"
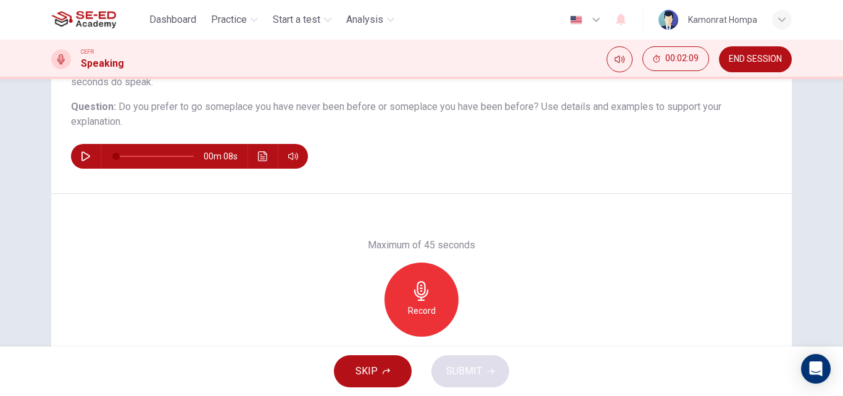
scroll to position [149, 0]
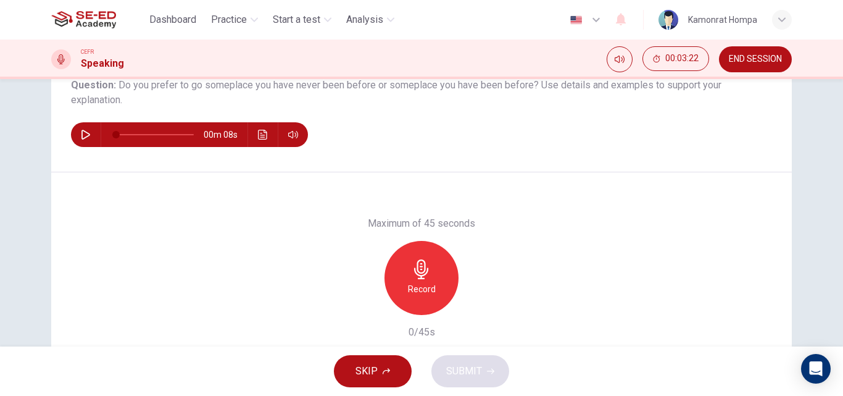
click at [431, 270] on div "Record" at bounding box center [421, 278] width 74 height 74
click at [476, 303] on icon "button" at bounding box center [479, 304] width 6 height 7
click at [468, 383] on button "SUBMIT" at bounding box center [470, 371] width 78 height 32
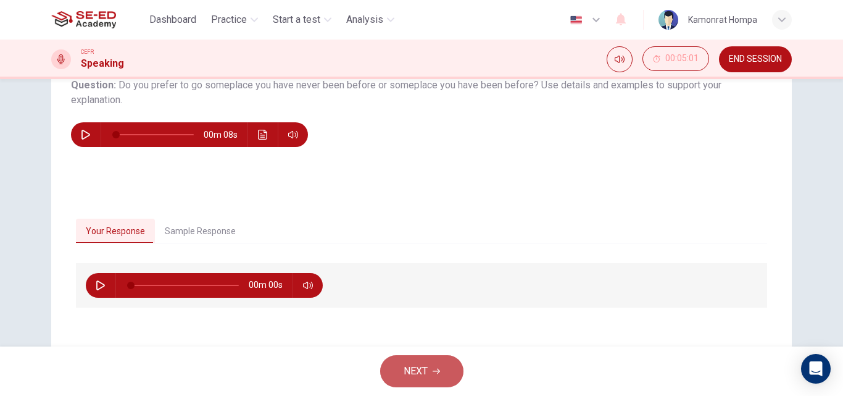
click at [426, 362] on button "NEXT" at bounding box center [421, 371] width 83 height 32
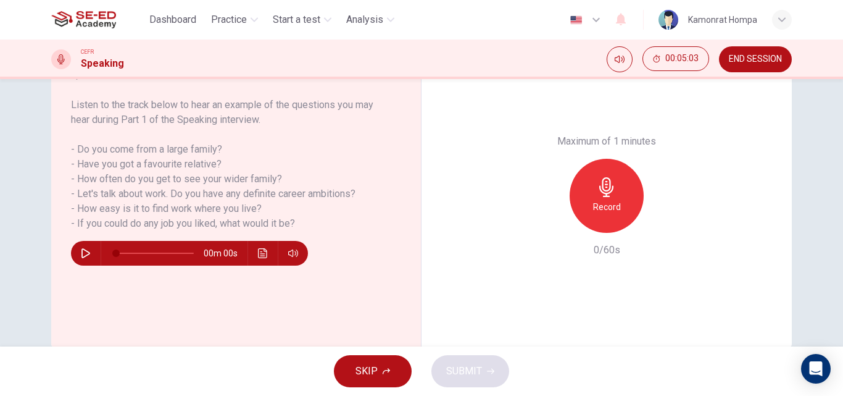
scroll to position [185, 0]
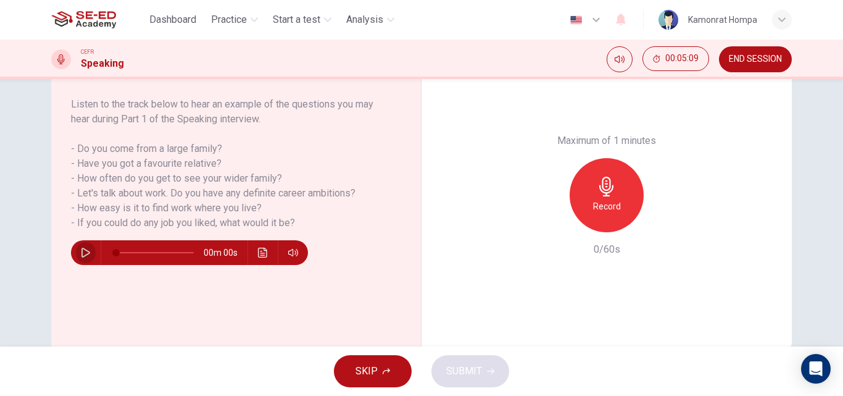
click at [81, 254] on icon "button" at bounding box center [86, 252] width 10 height 10
click at [90, 252] on button "button" at bounding box center [86, 252] width 20 height 25
drag, startPoint x: 162, startPoint y: 252, endPoint x: 231, endPoint y: 257, distance: 68.6
click at [231, 257] on div "00m 00s" at bounding box center [189, 252] width 237 height 25
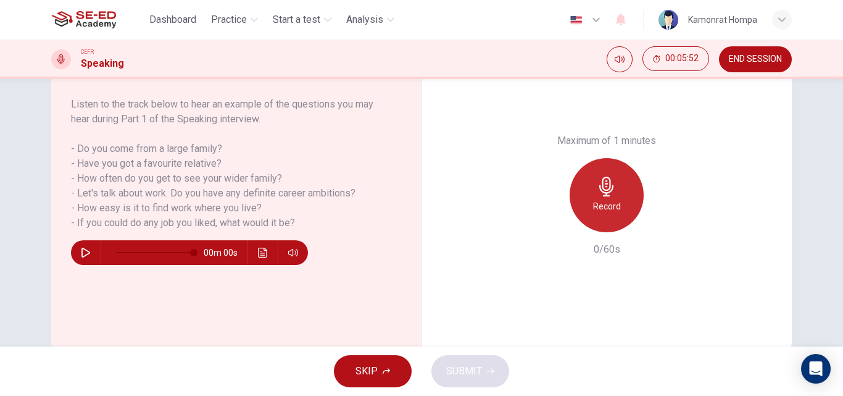
drag, startPoint x: 593, startPoint y: 195, endPoint x: 720, endPoint y: 196, distance: 127.1
click at [594, 195] on div "Record" at bounding box center [607, 195] width 74 height 74
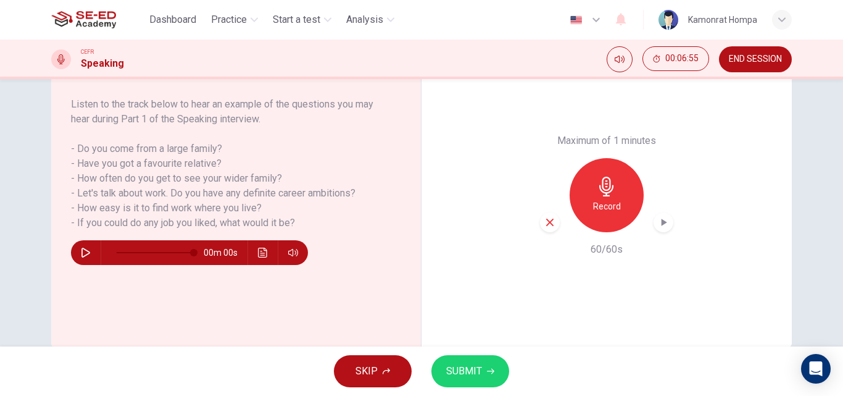
click at [465, 376] on span "SUBMIT" at bounding box center [464, 370] width 36 height 17
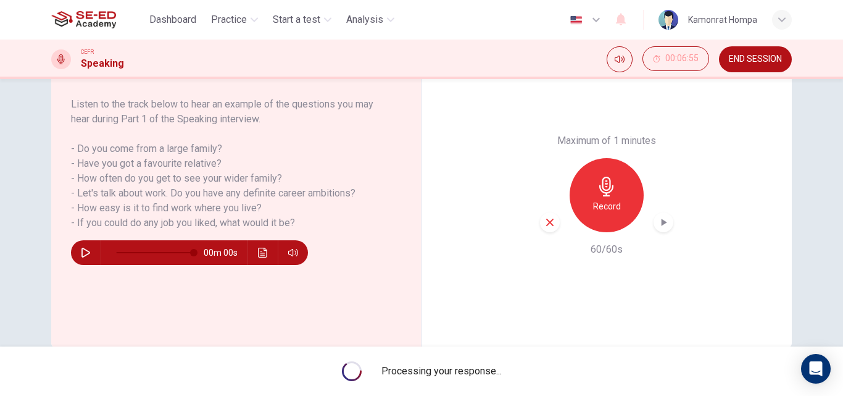
click at [662, 221] on icon "button" at bounding box center [665, 221] width 6 height 7
type input "0"
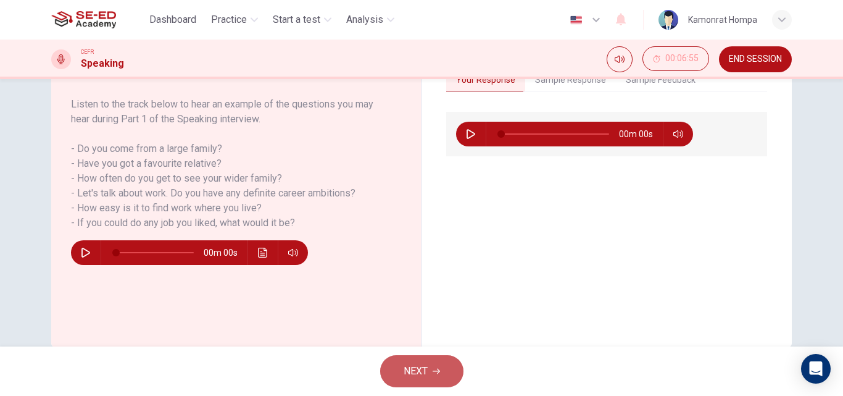
click at [431, 374] on button "NEXT" at bounding box center [421, 371] width 83 height 32
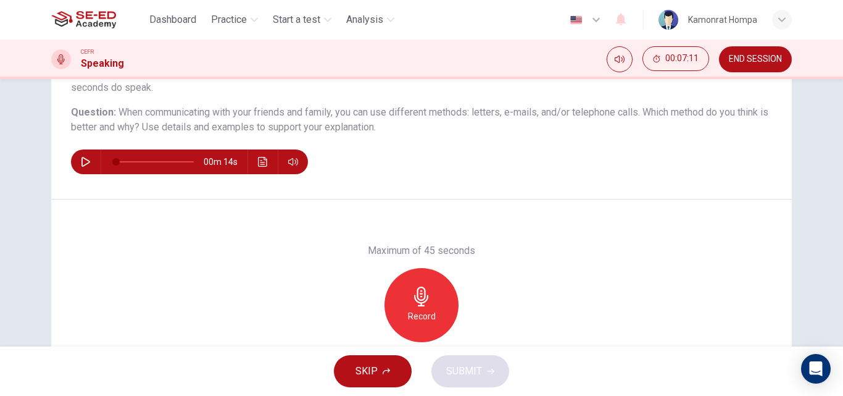
scroll to position [123, 0]
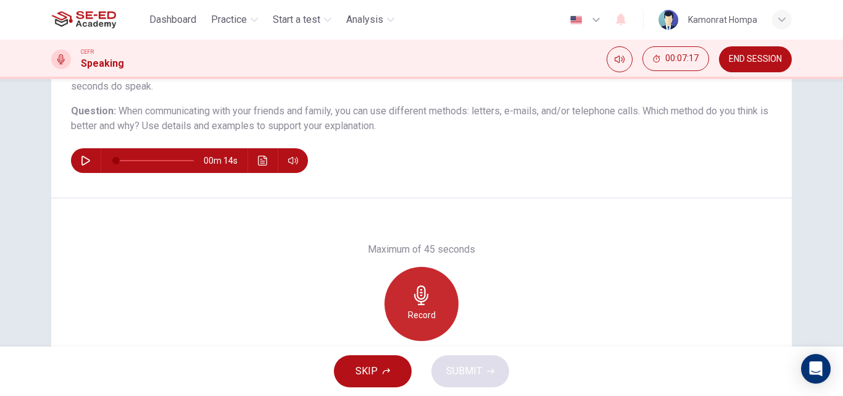
click at [436, 290] on div "Record" at bounding box center [421, 304] width 74 height 74
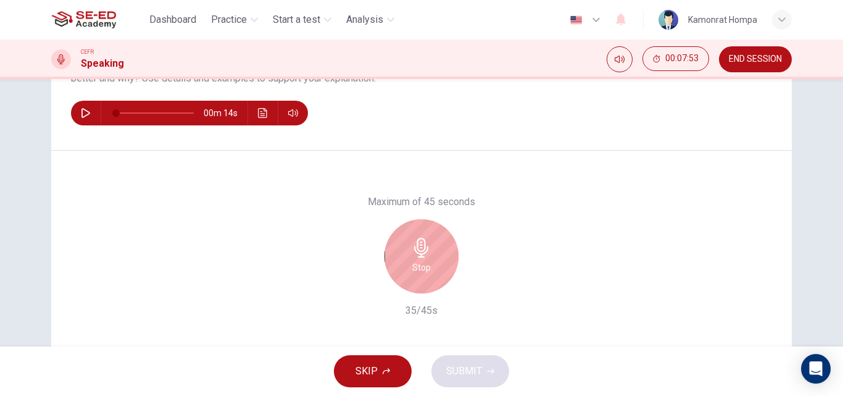
scroll to position [149, 0]
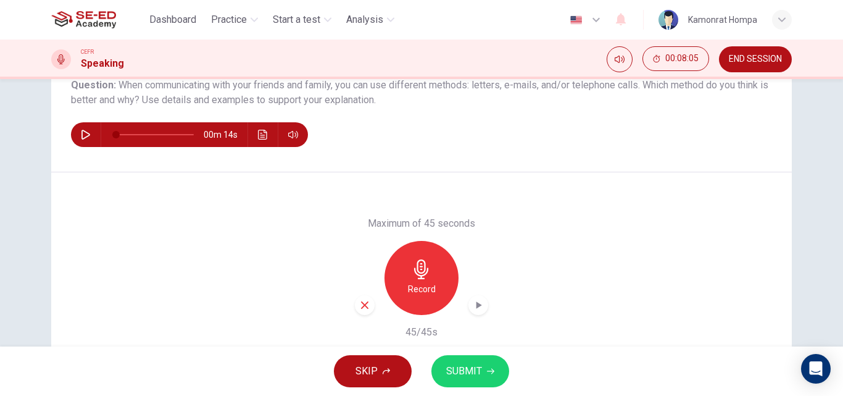
click at [468, 307] on div "button" at bounding box center [478, 305] width 20 height 20
click at [467, 380] on button "SUBMIT" at bounding box center [470, 371] width 78 height 32
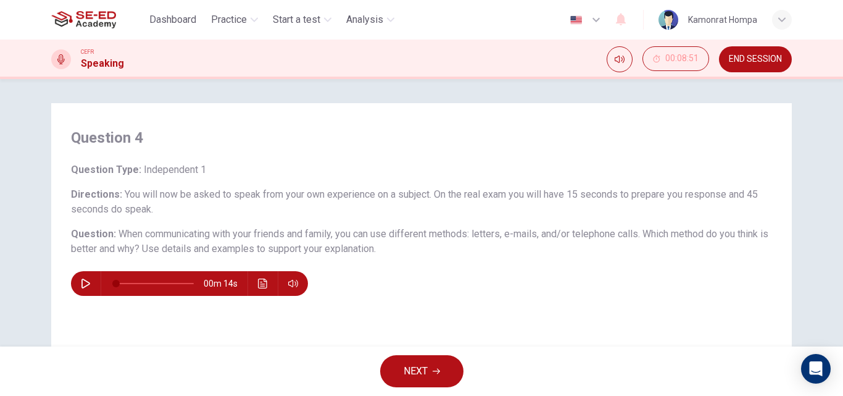
scroll to position [0, 0]
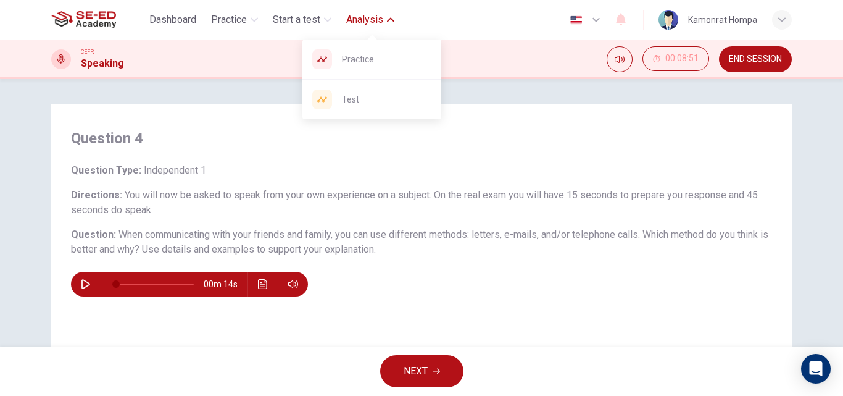
click at [374, 21] on span "Analysis" at bounding box center [364, 19] width 37 height 15
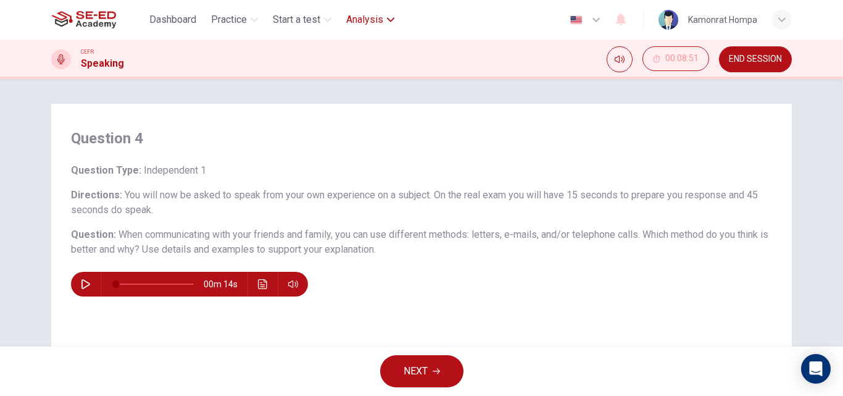
click at [374, 21] on span "Analysis" at bounding box center [364, 19] width 37 height 15
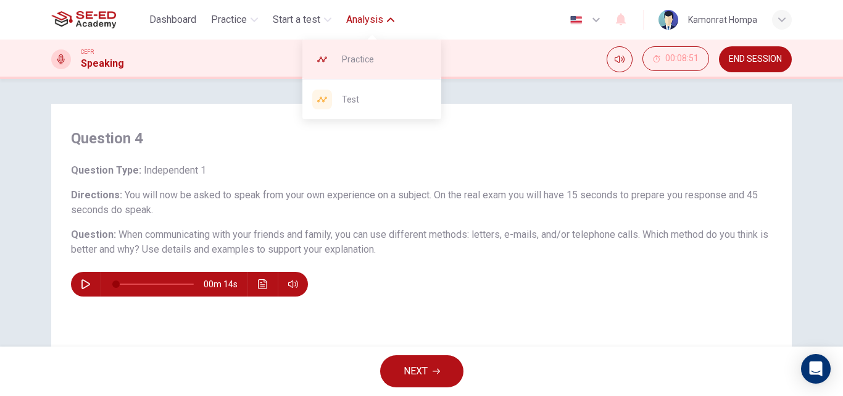
click at [373, 60] on span "Practice" at bounding box center [386, 59] width 89 height 15
